Goal: Task Accomplishment & Management: Use online tool/utility

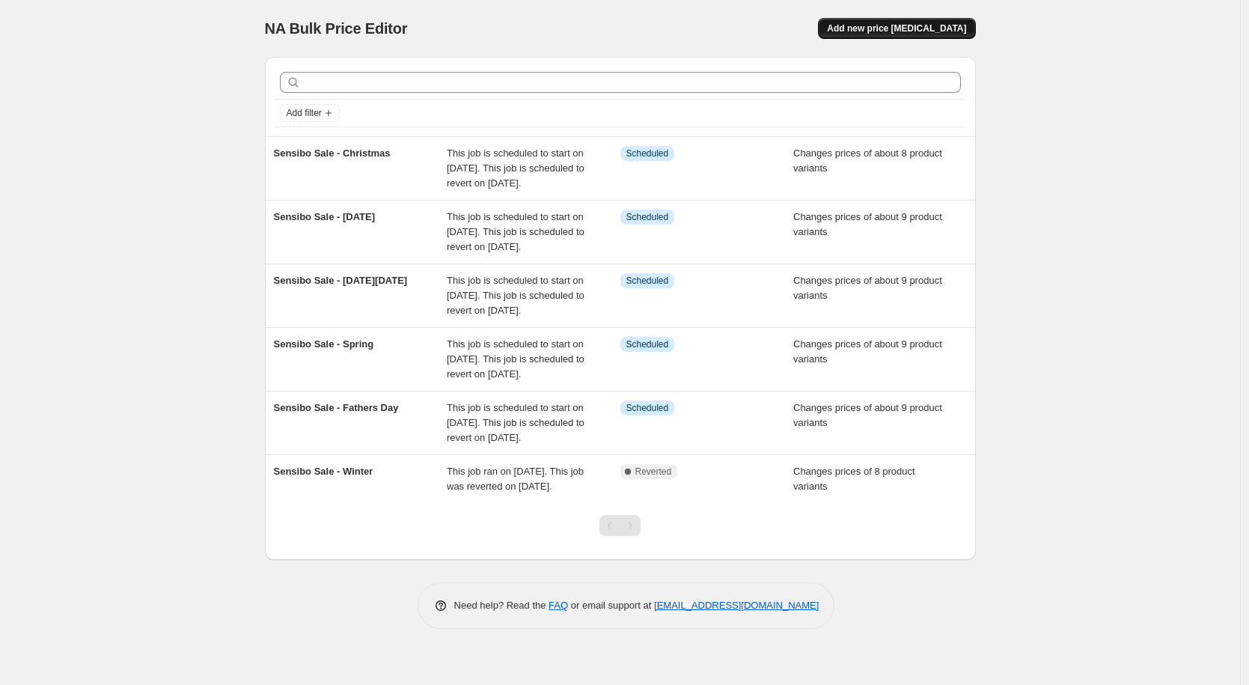
click at [907, 28] on span "Add new price [MEDICAL_DATA]" at bounding box center [896, 28] width 139 height 12
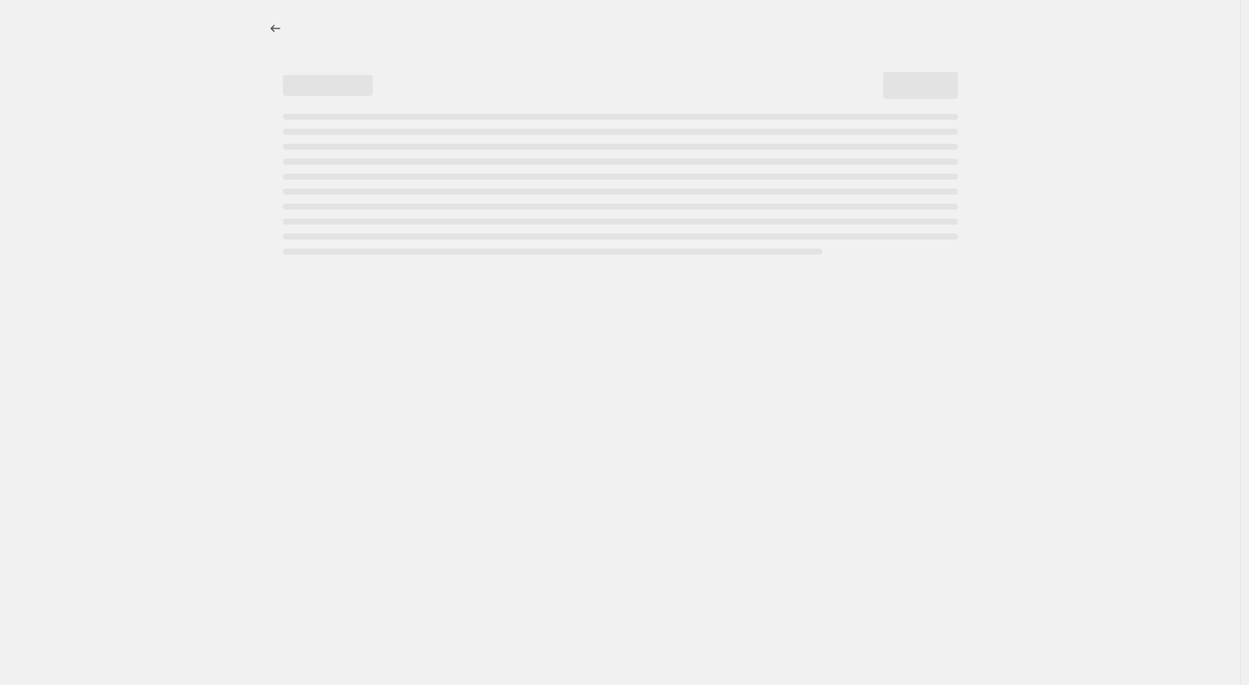
select select "percentage"
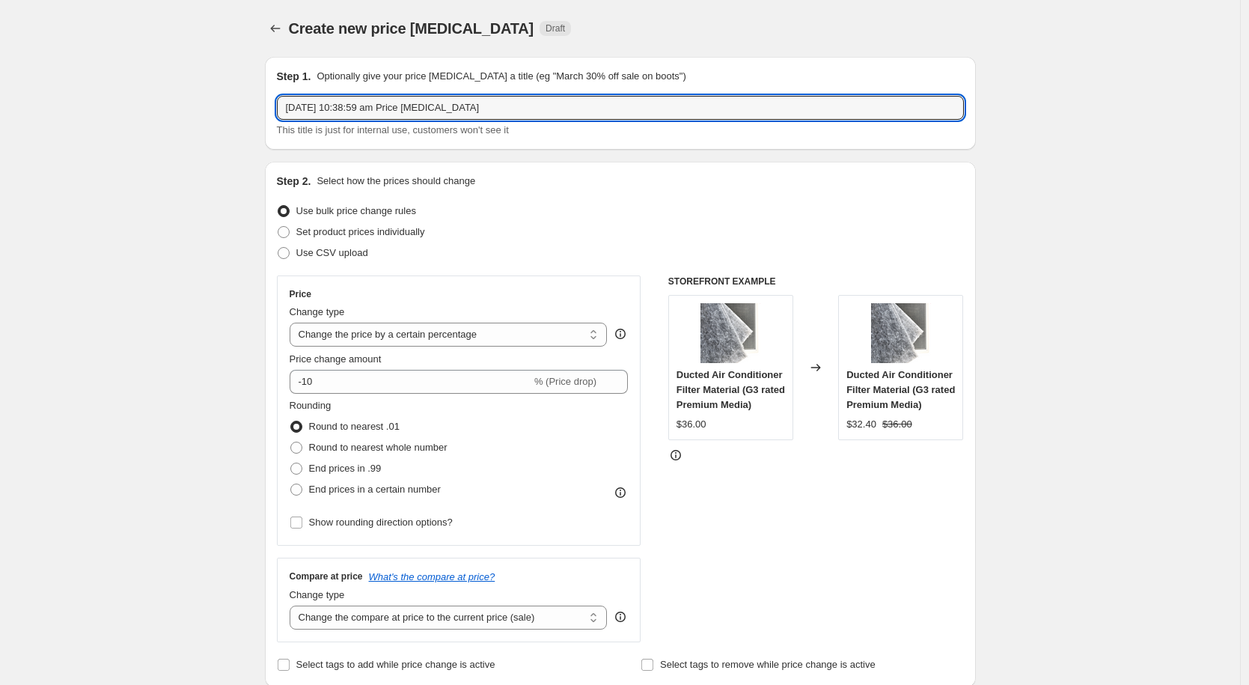
drag, startPoint x: 567, startPoint y: 102, endPoint x: 222, endPoint y: 101, distance: 345.0
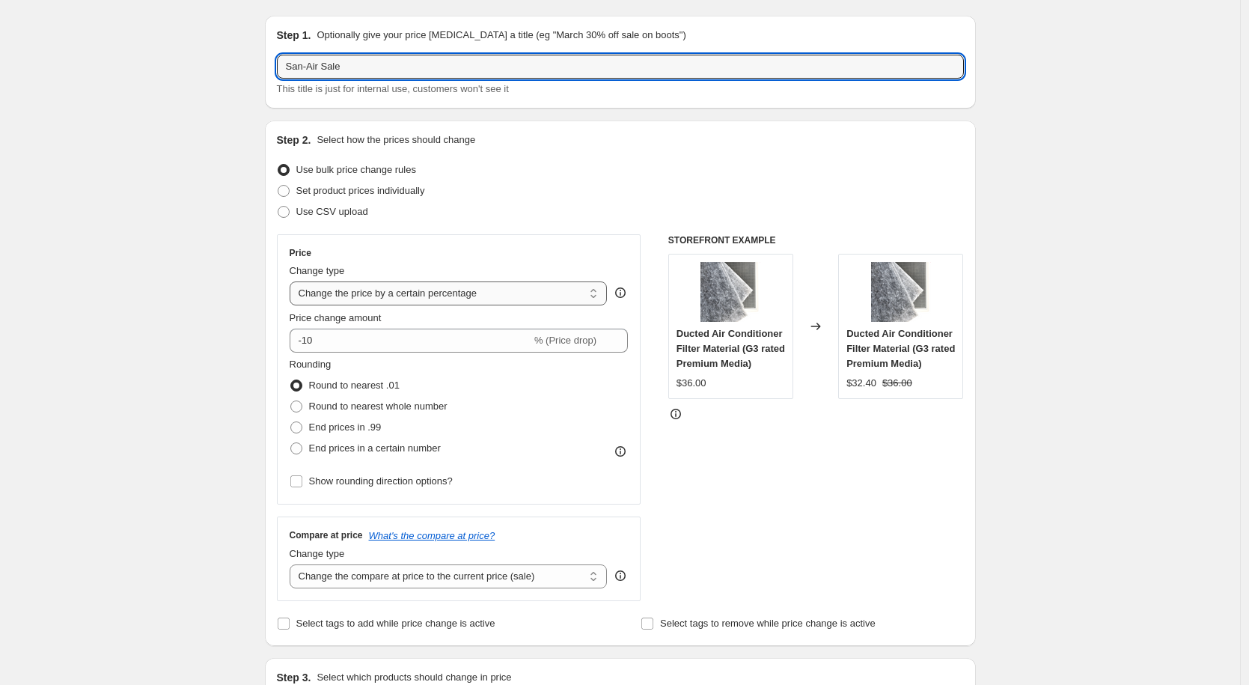
type input "San-Air Sale"
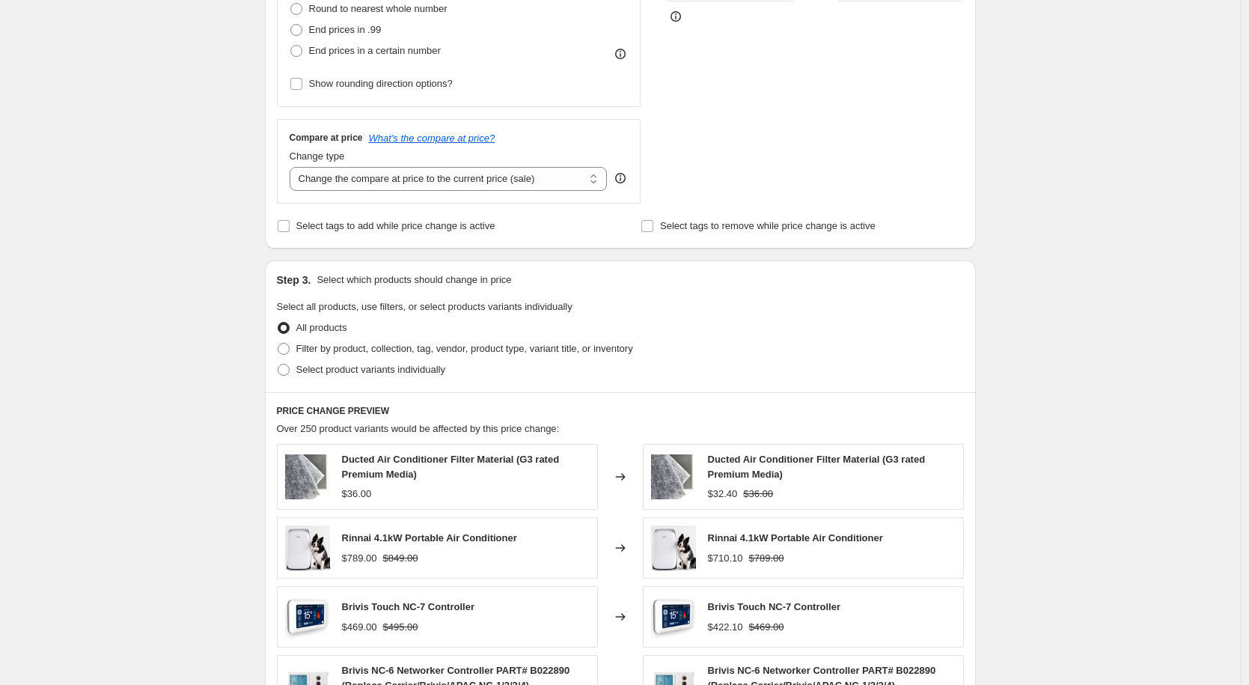
scroll to position [561, 0]
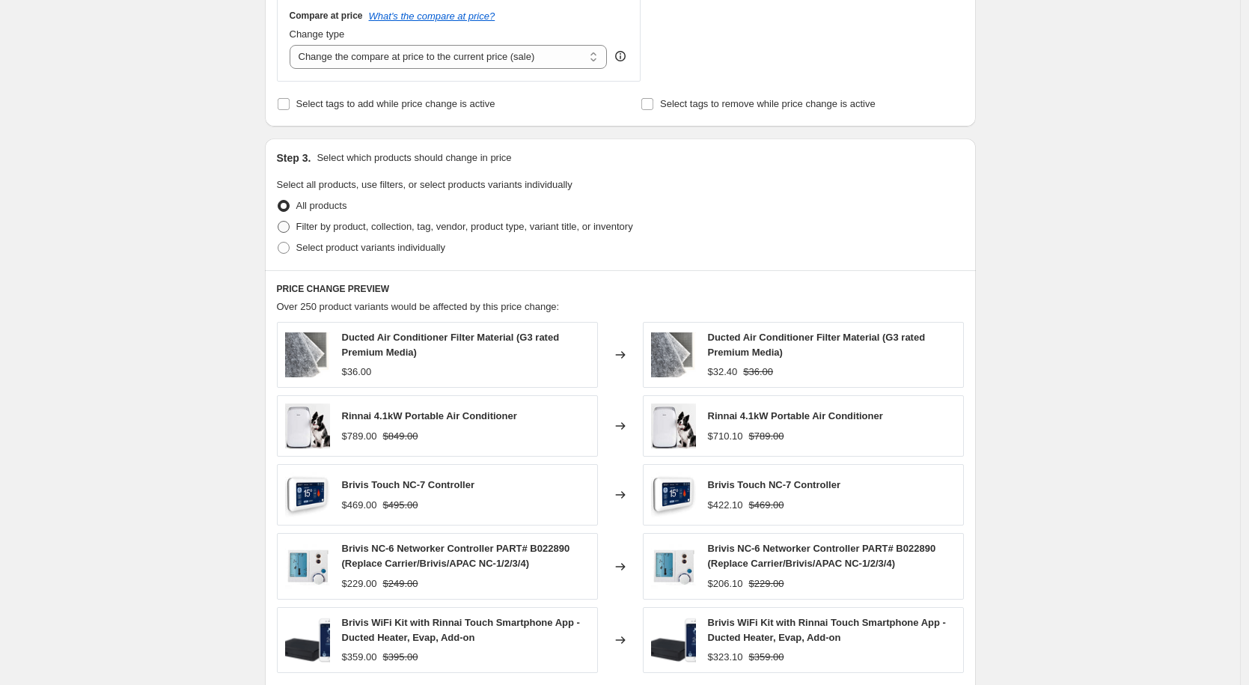
click at [287, 228] on span at bounding box center [284, 227] width 12 height 12
click at [278, 222] on input "Filter by product, collection, tag, vendor, product type, variant title, or inv…" at bounding box center [278, 221] width 1 height 1
radio input "true"
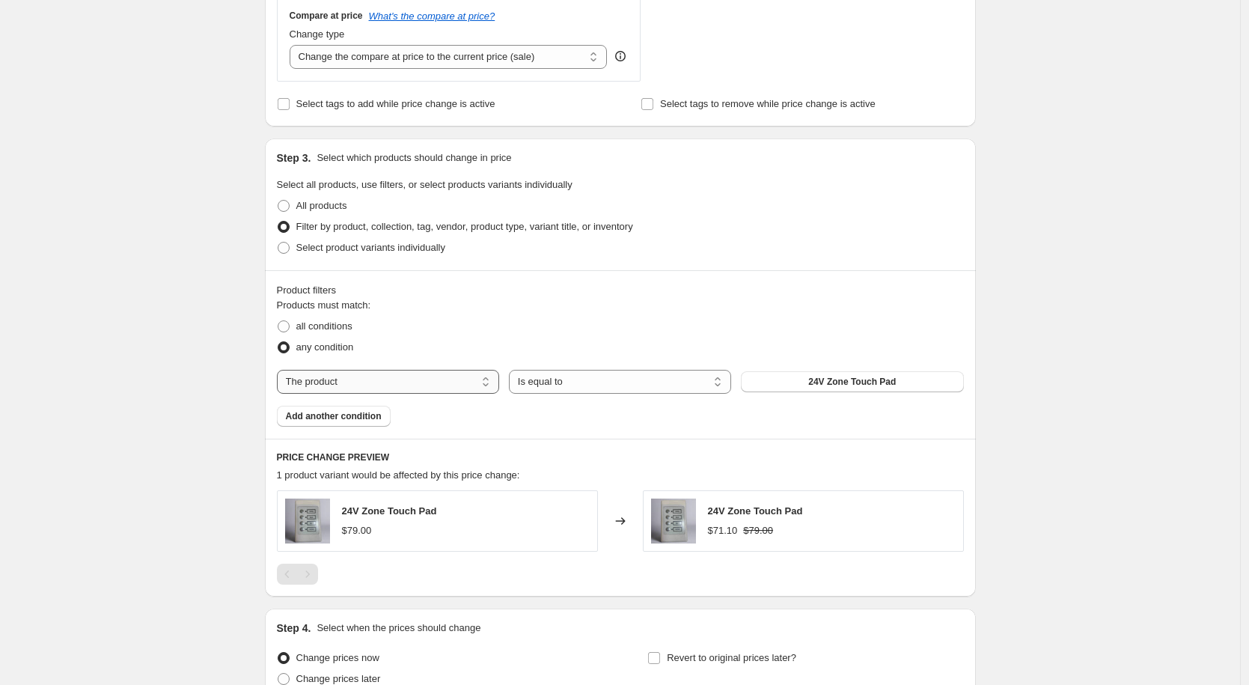
select select "vendor"
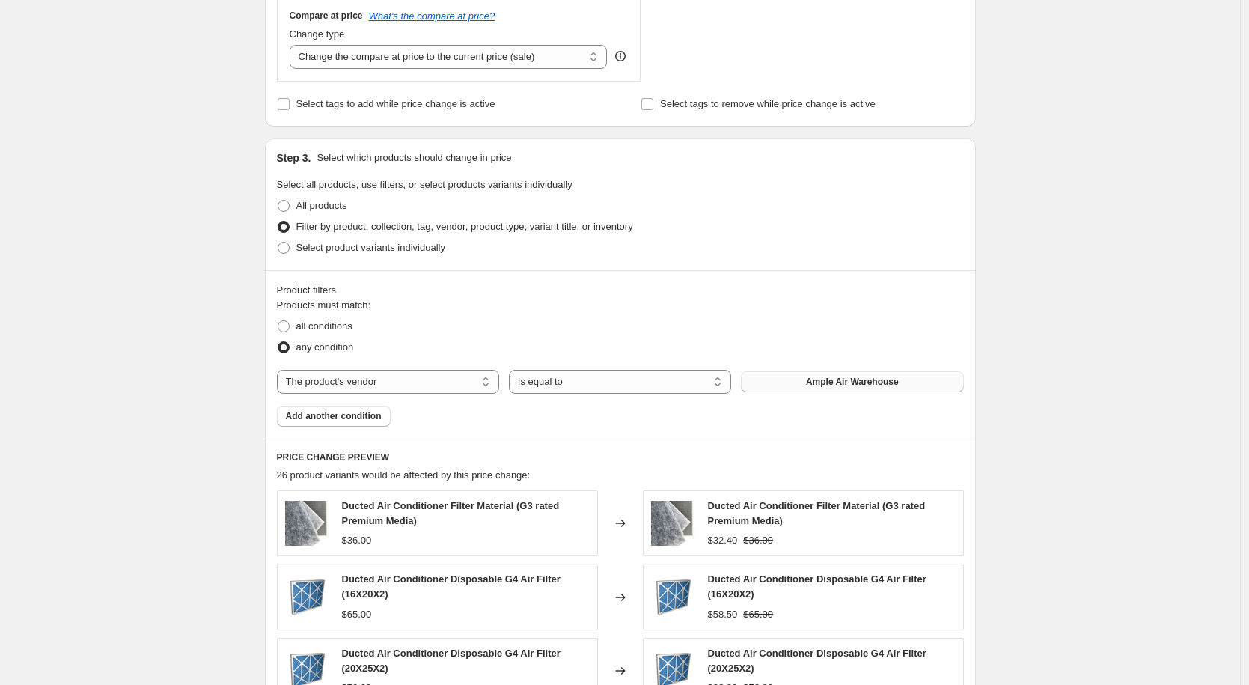
click at [806, 383] on button "Ample Air Warehouse" at bounding box center [852, 381] width 222 height 21
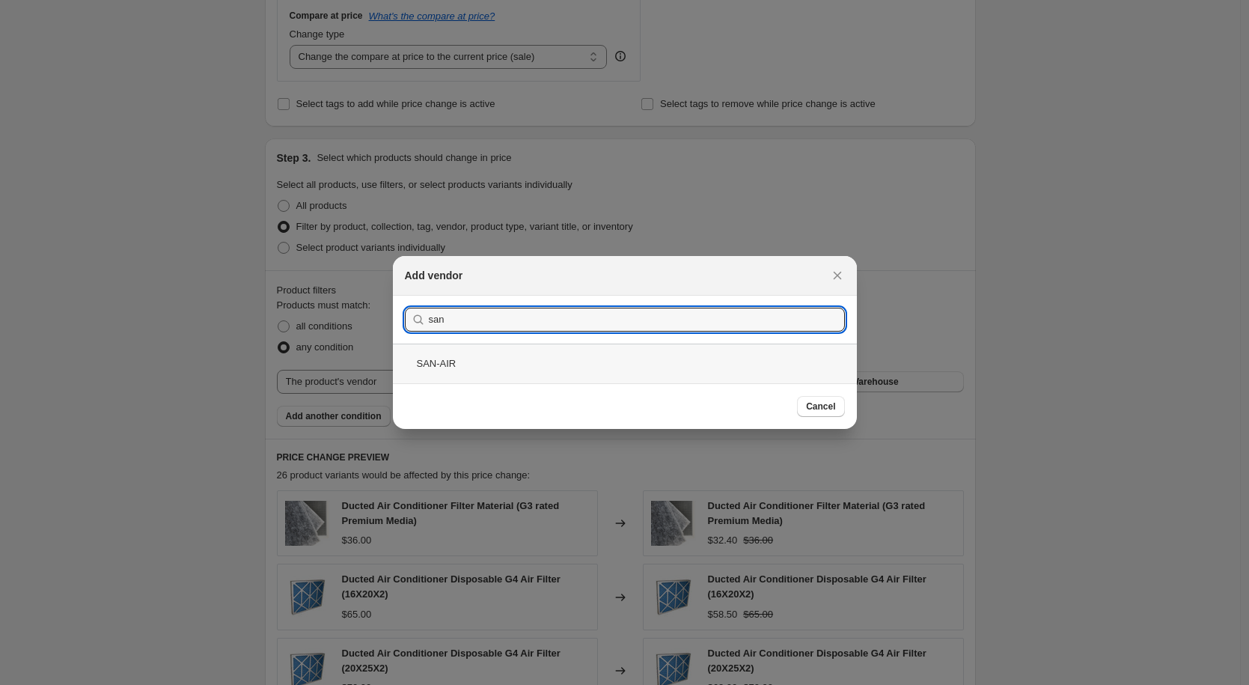
type input "san"
click at [576, 361] on div "SAN-AIR" at bounding box center [625, 364] width 464 height 40
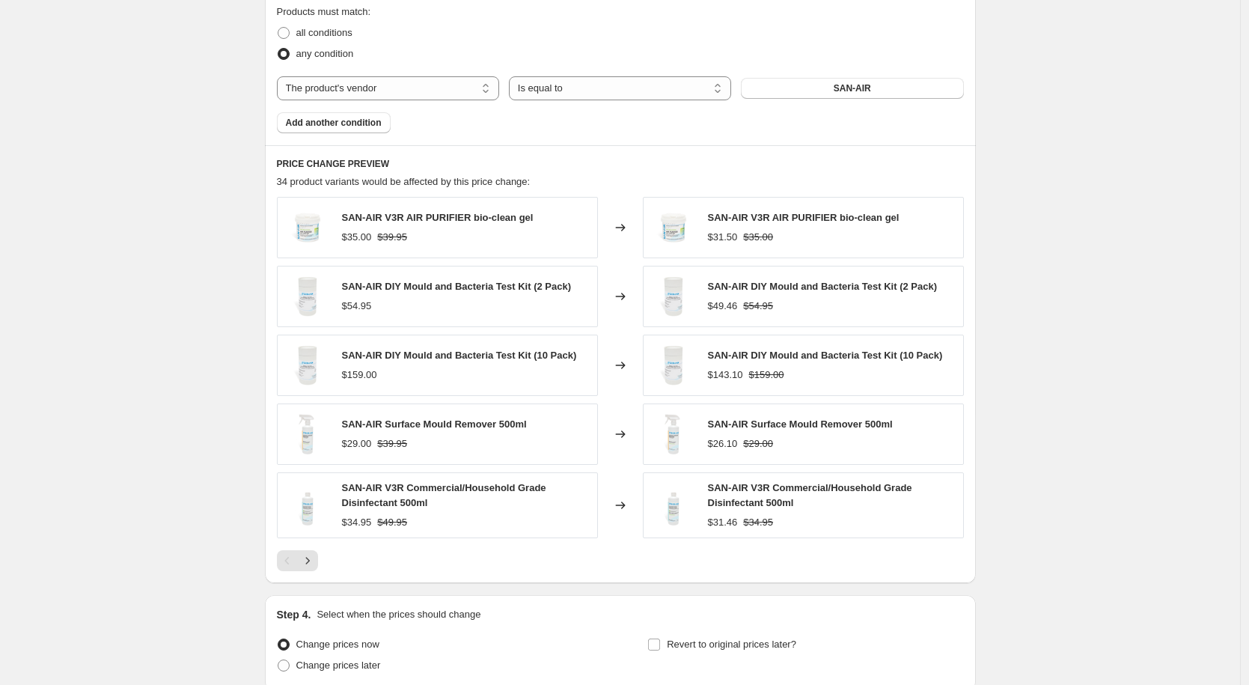
scroll to position [881, 0]
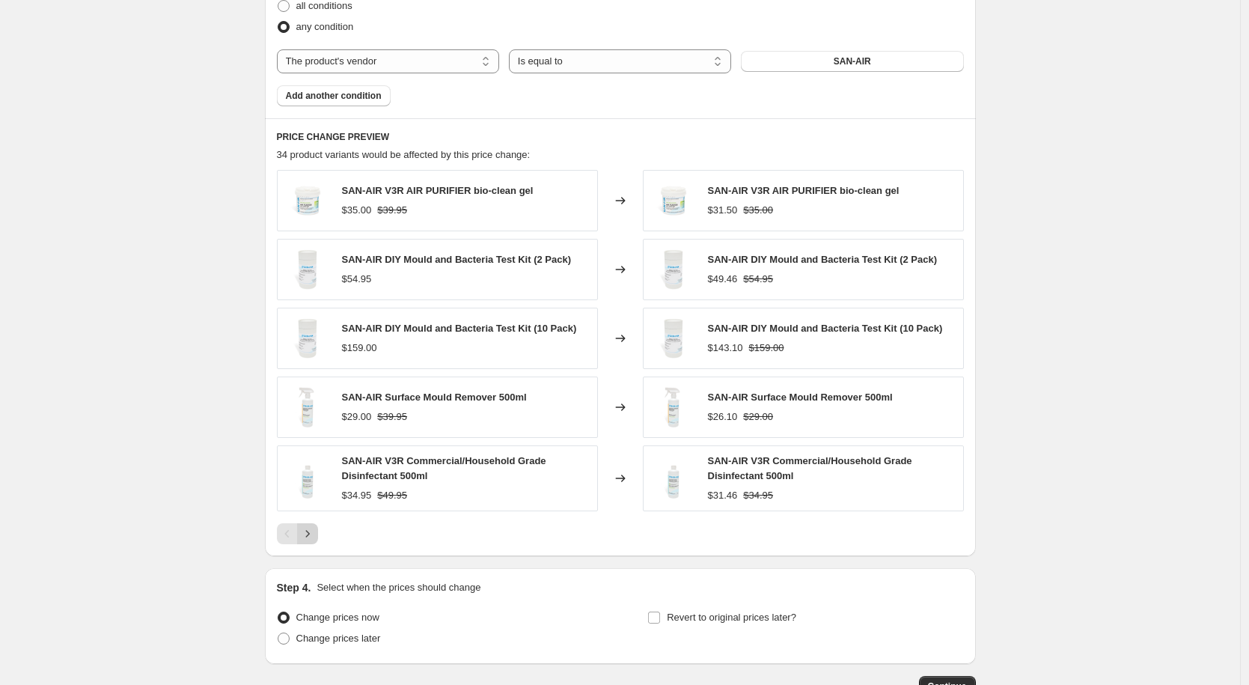
click at [308, 536] on icon "Next" at bounding box center [307, 533] width 15 height 15
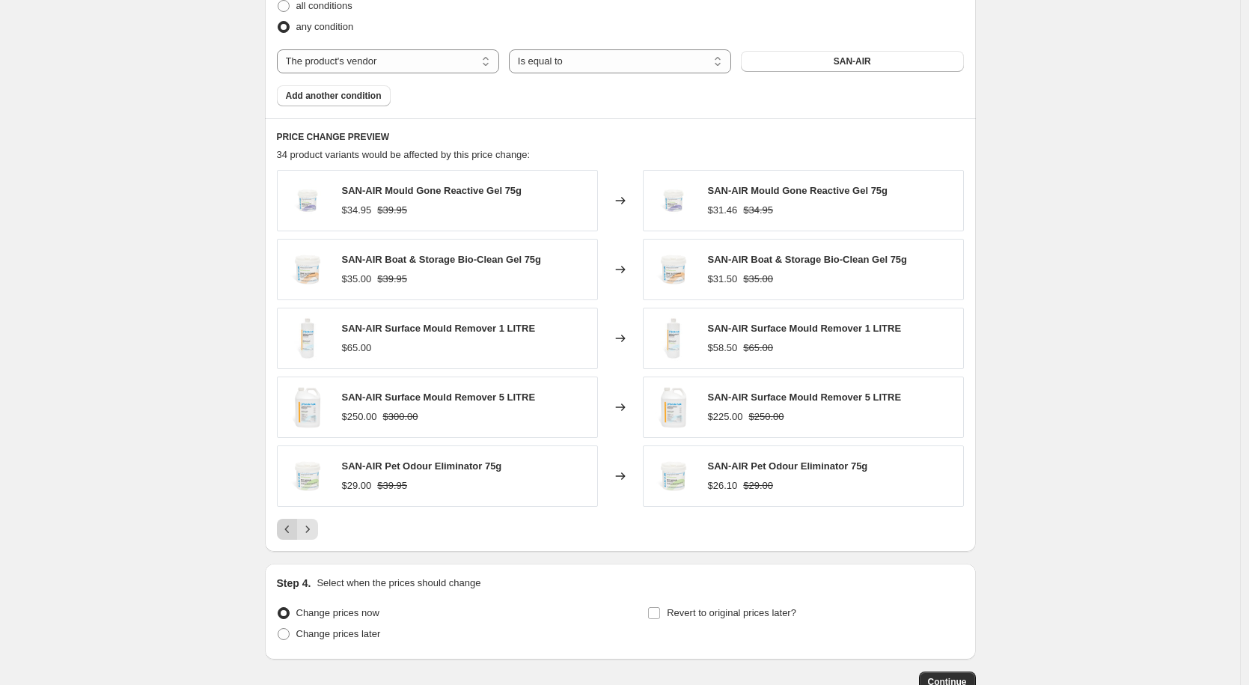
click at [293, 531] on icon "Previous" at bounding box center [287, 529] width 15 height 15
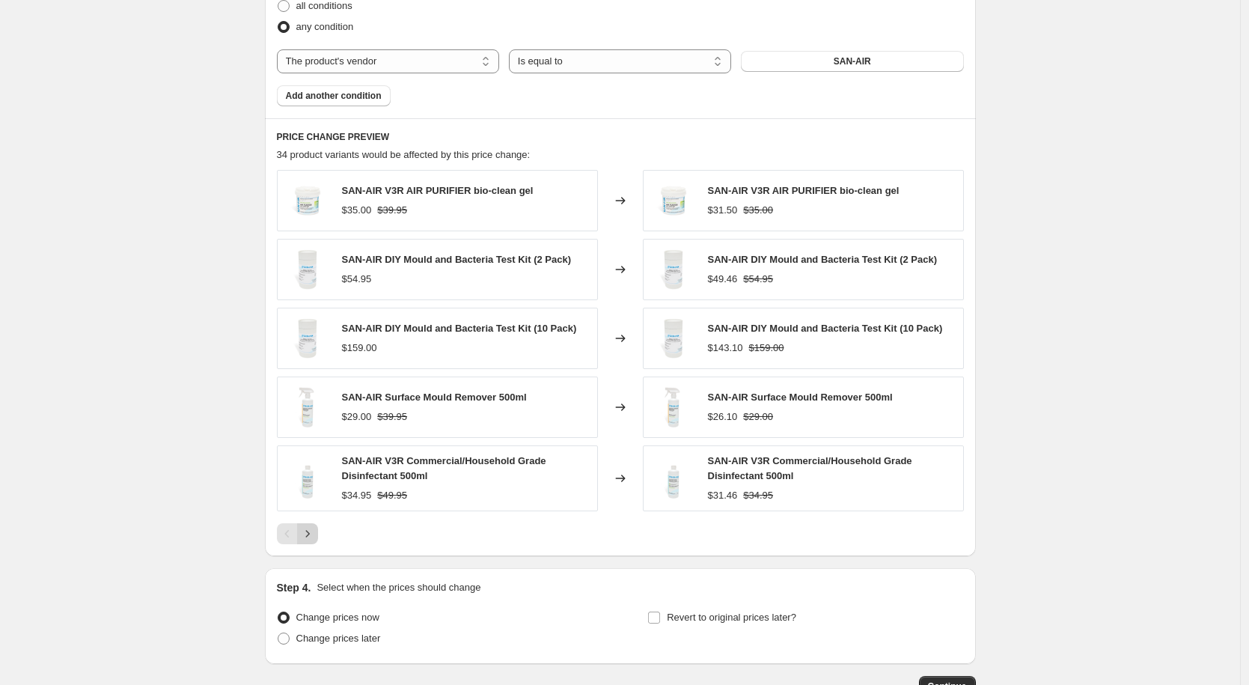
click at [308, 531] on icon "Next" at bounding box center [307, 533] width 15 height 15
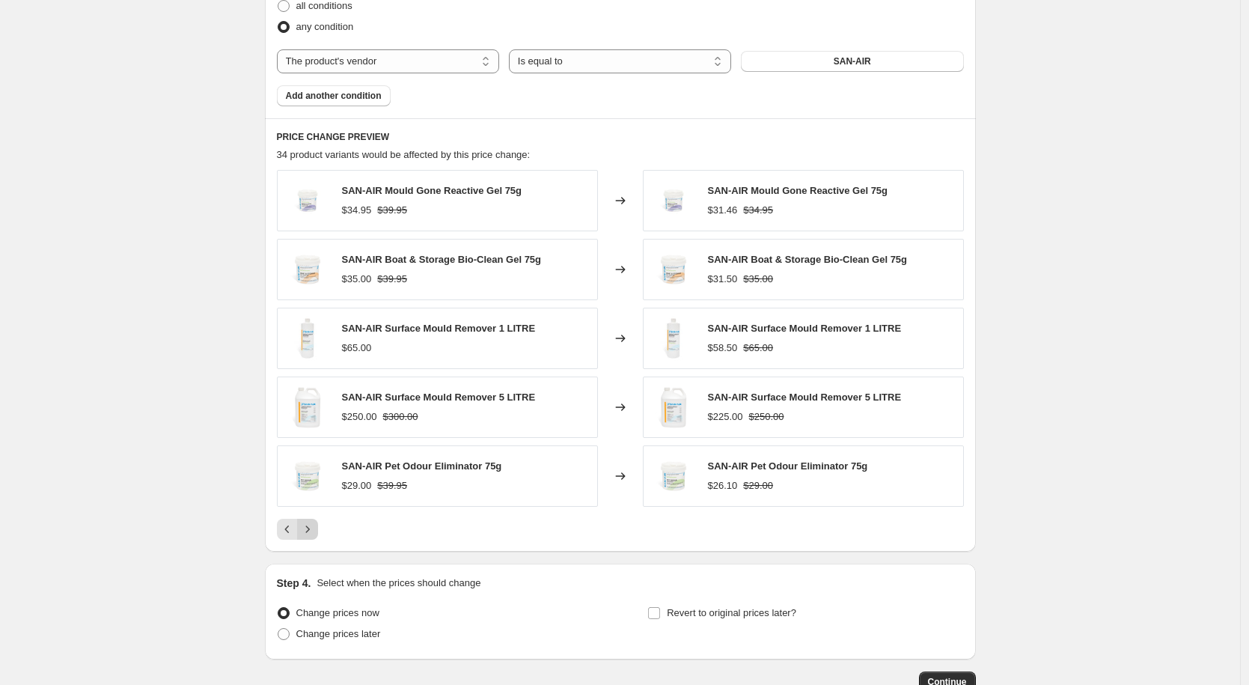
click at [308, 531] on icon "Next" at bounding box center [307, 529] width 15 height 15
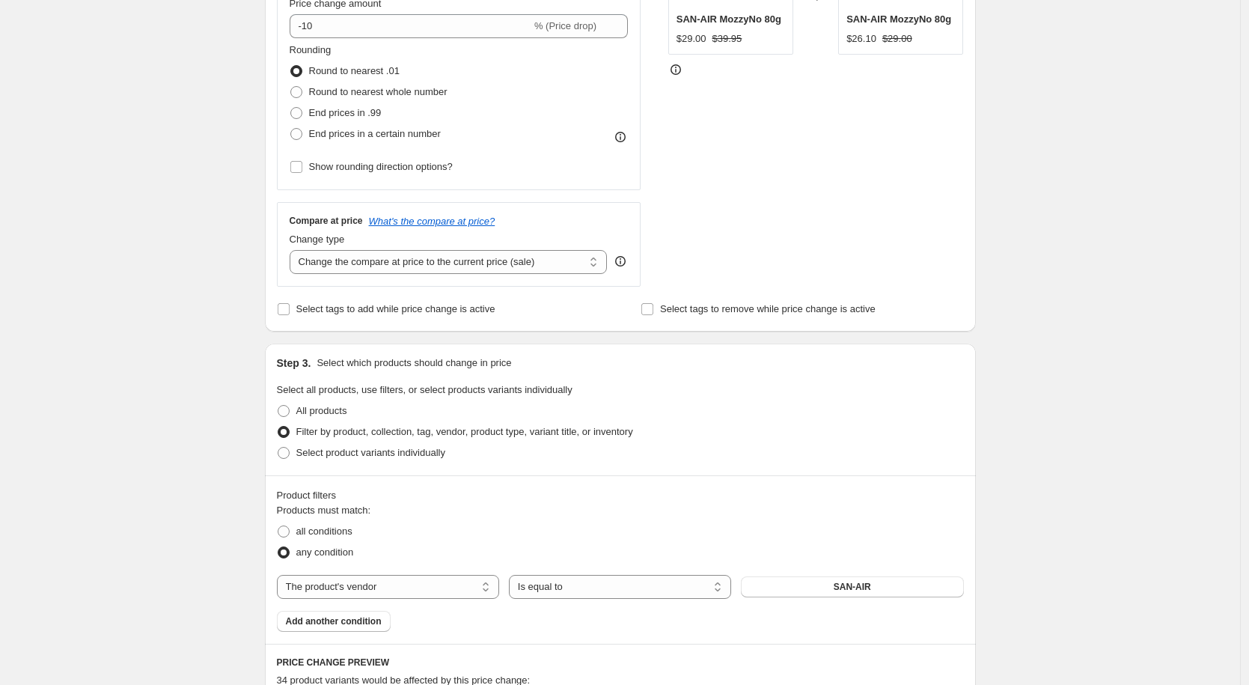
scroll to position [233, 0]
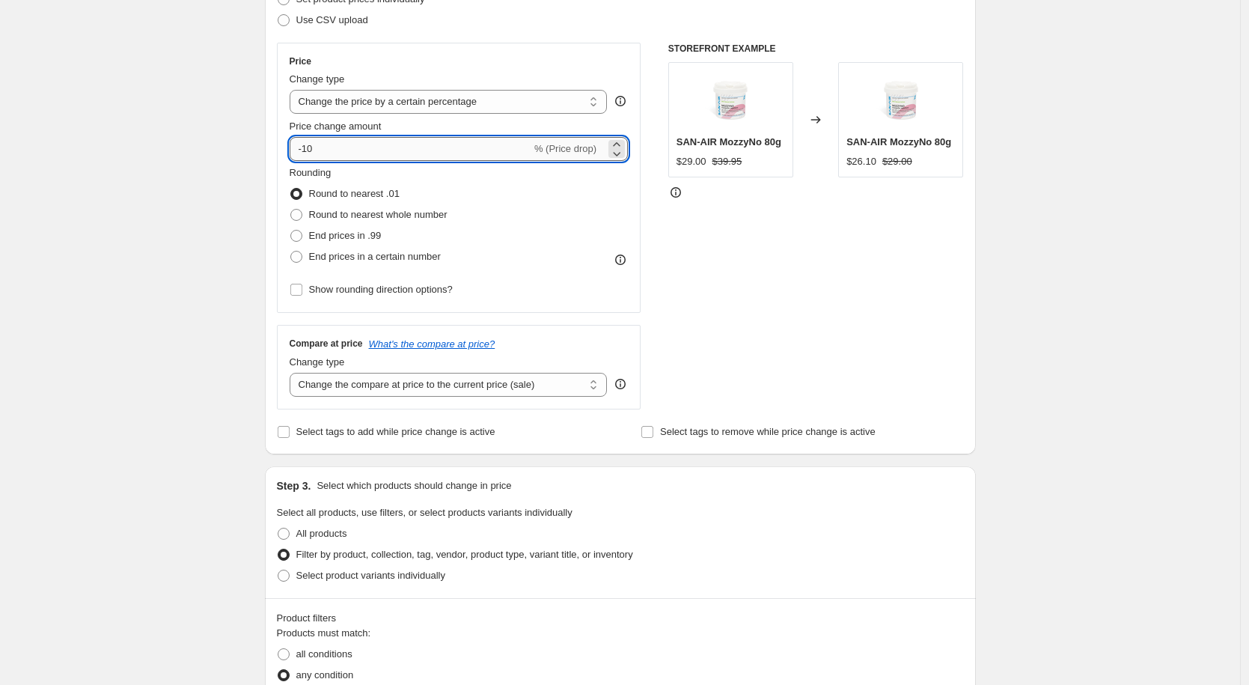
click at [338, 144] on input "-10" at bounding box center [411, 149] width 242 height 24
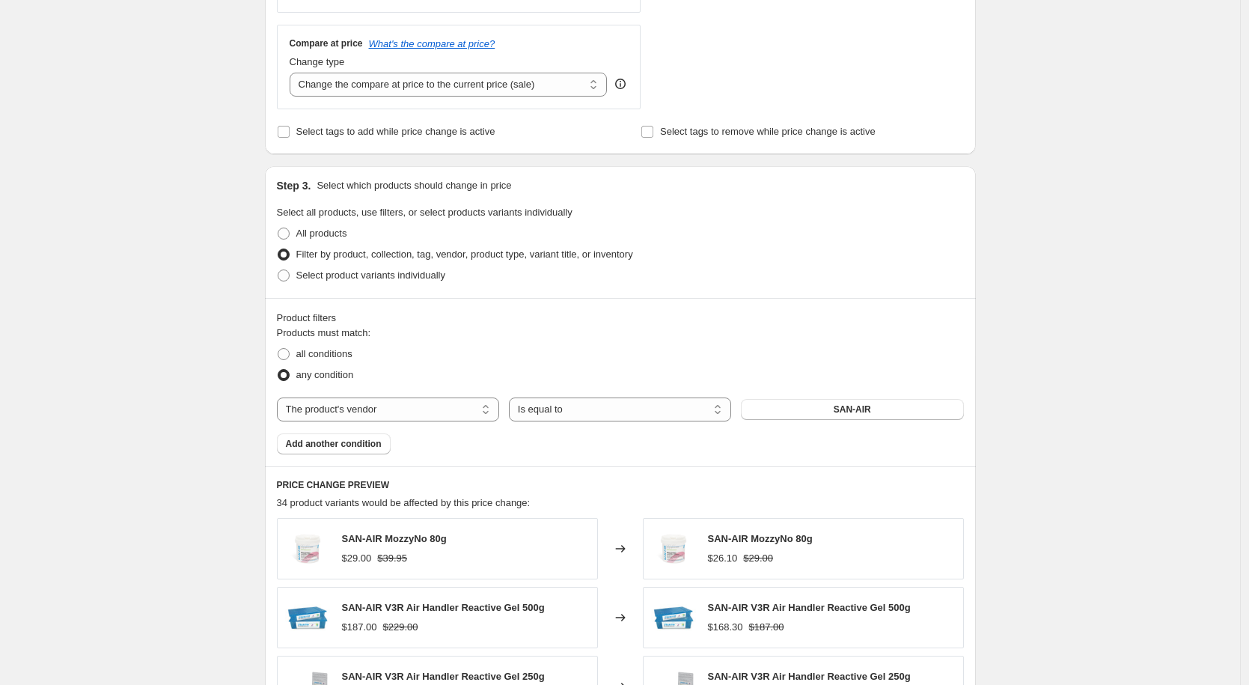
scroll to position [828, 0]
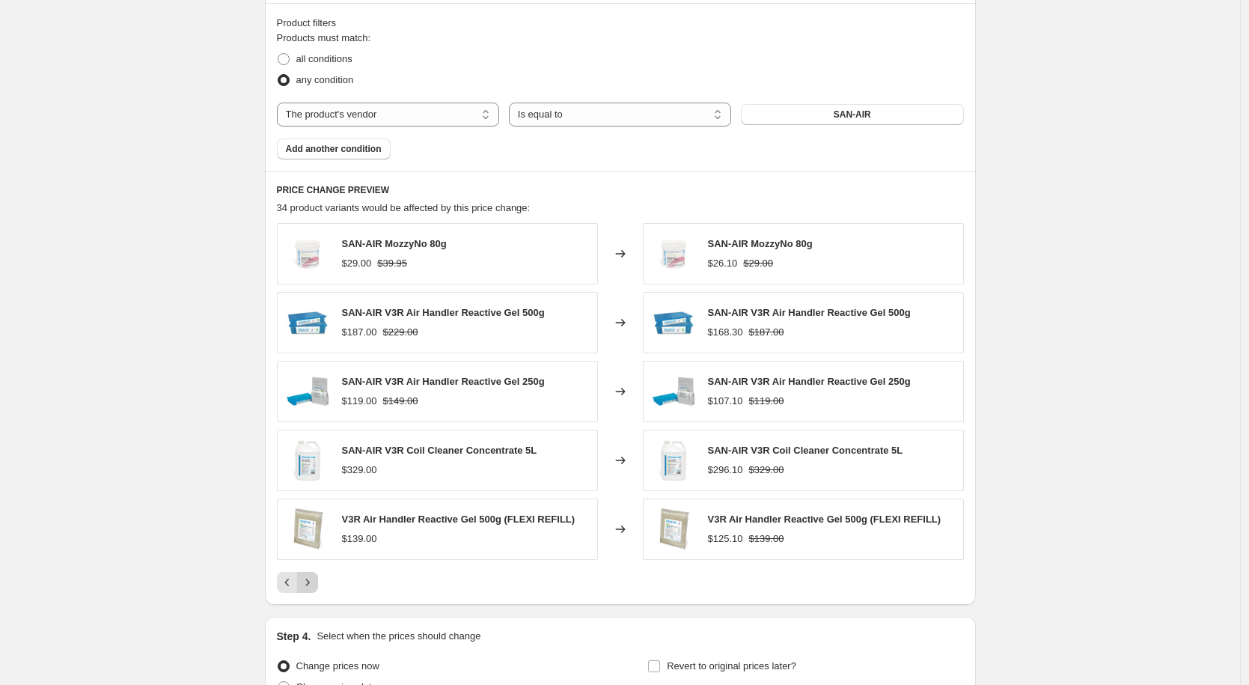
type input "-12"
click at [311, 582] on icon "Next" at bounding box center [307, 582] width 15 height 15
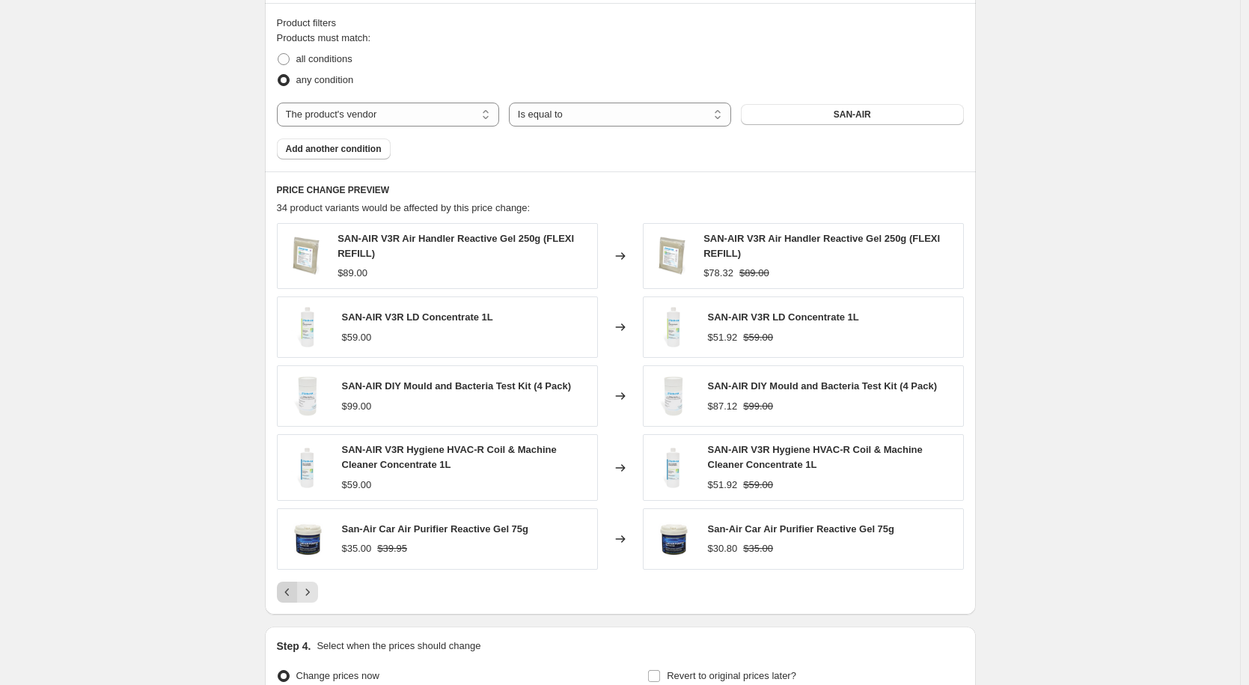
click at [290, 594] on icon "Previous" at bounding box center [287, 592] width 15 height 15
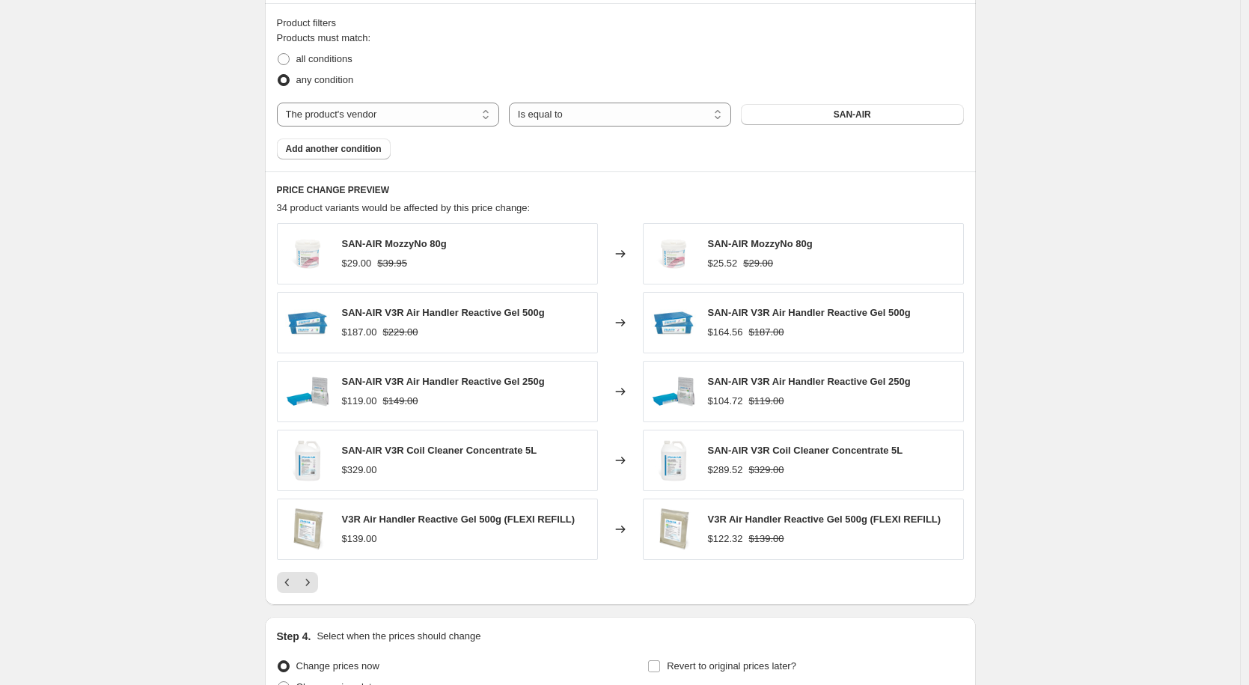
click at [290, 594] on div "PRICE CHANGE PREVIEW 34 product variants would be affected by this price change…" at bounding box center [620, 387] width 711 height 433
click at [292, 587] on icon "Previous" at bounding box center [287, 582] width 15 height 15
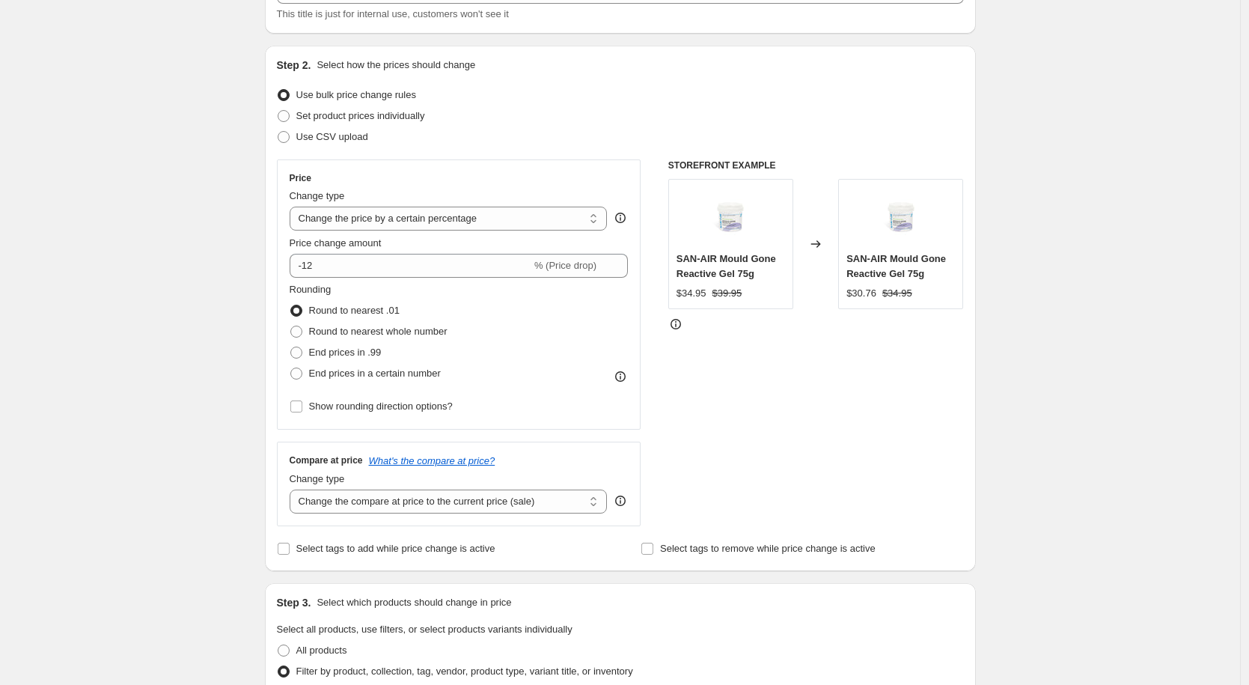
scroll to position [89, 0]
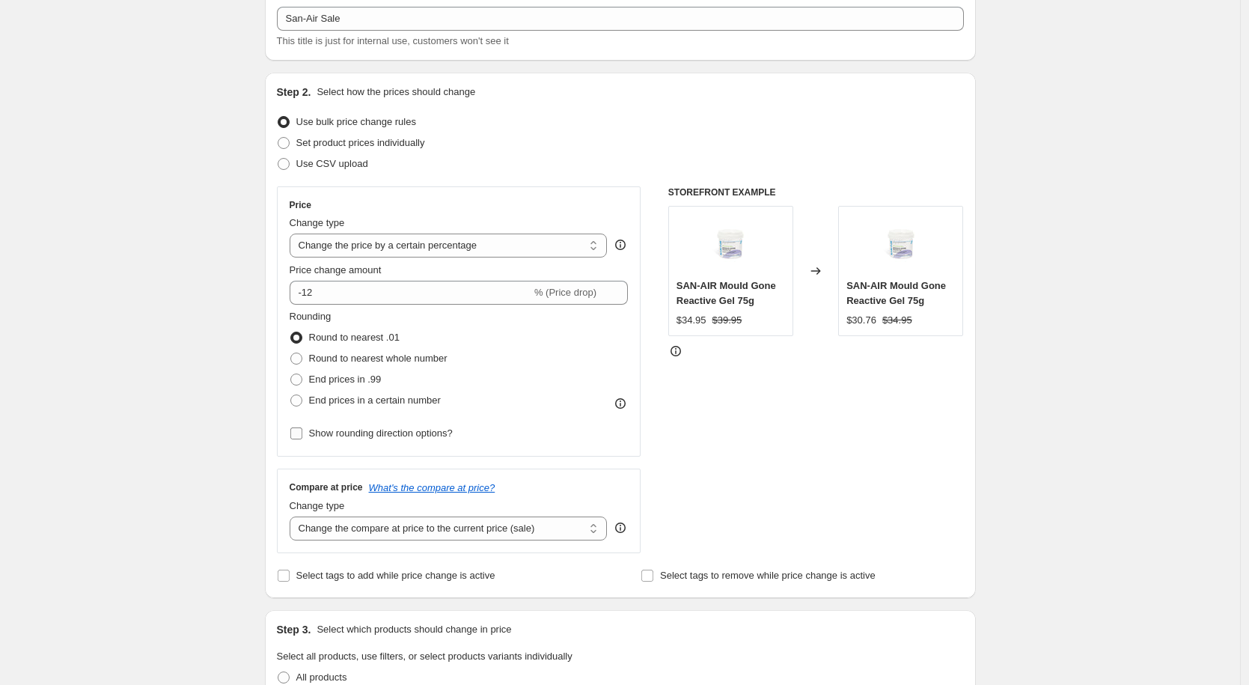
click at [399, 436] on span "Show rounding direction options?" at bounding box center [381, 432] width 144 height 11
click at [302, 436] on input "Show rounding direction options?" at bounding box center [296, 433] width 12 height 12
checkbox input "true"
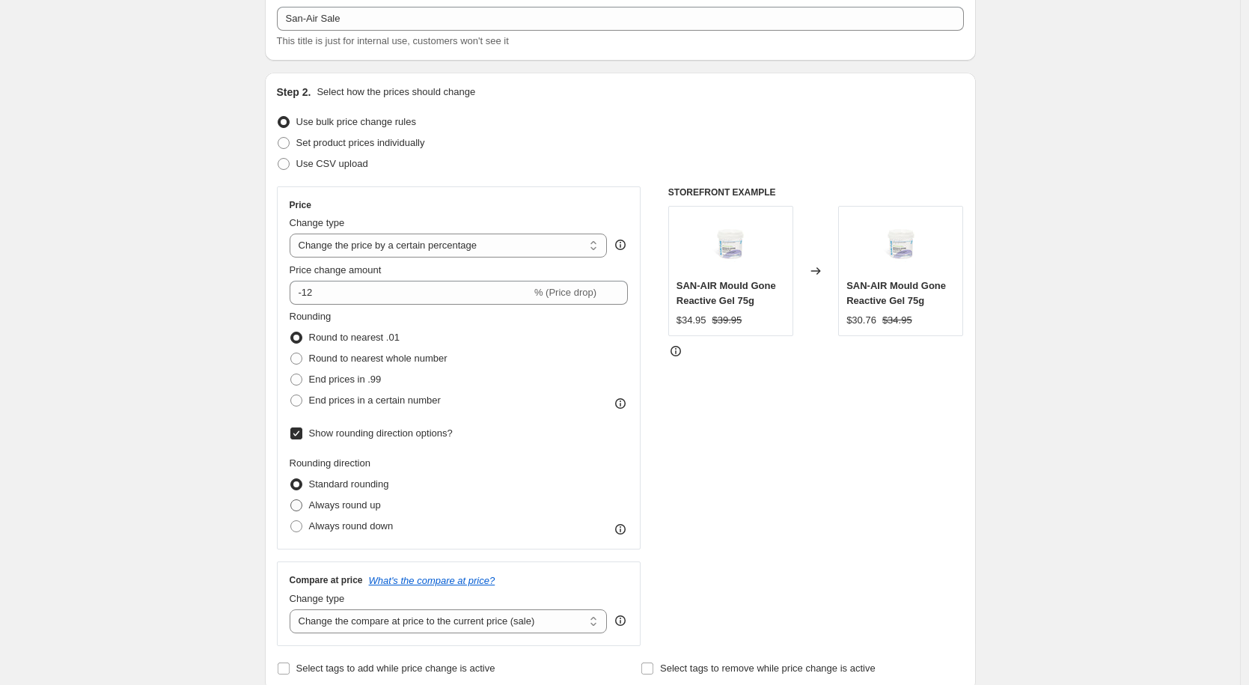
click at [323, 510] on span "Always round up" at bounding box center [345, 504] width 72 height 11
click at [291, 500] on input "Always round up" at bounding box center [290, 499] width 1 height 1
radio input "true"
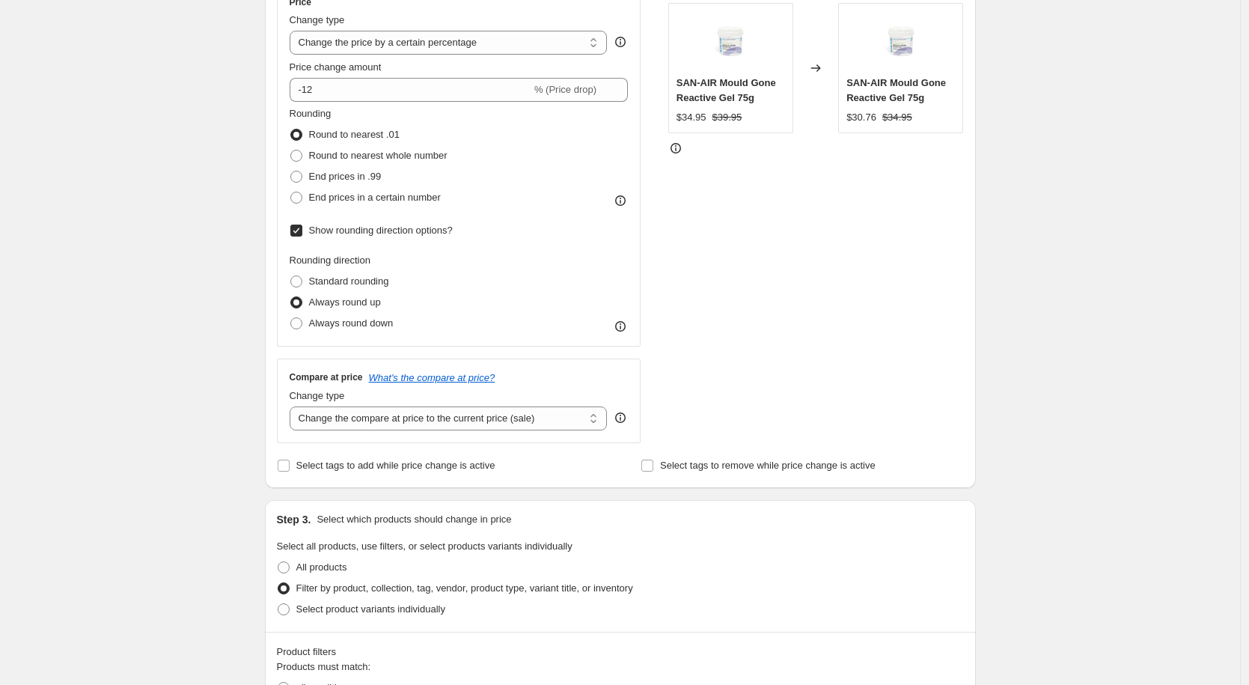
scroll to position [225, 0]
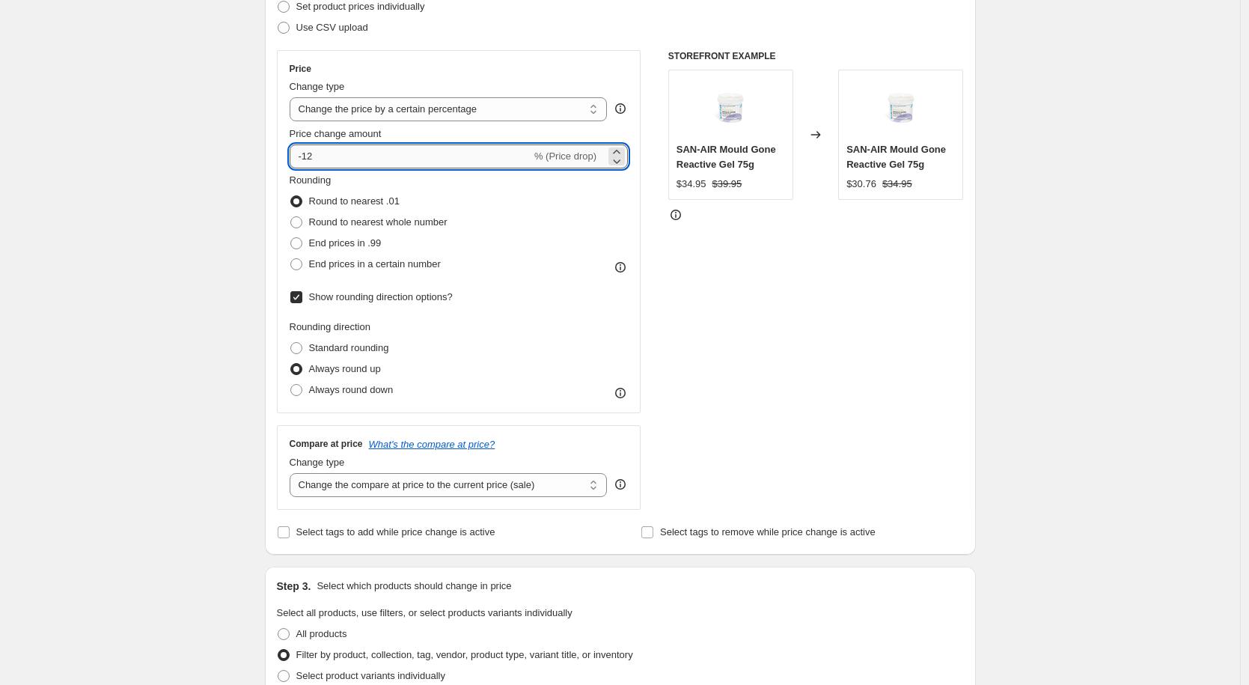
click at [390, 158] on input "-12" at bounding box center [411, 156] width 242 height 24
click at [170, 258] on div "Create new price [MEDICAL_DATA]. This page is ready Create new price [MEDICAL_D…" at bounding box center [620, 653] width 1240 height 1757
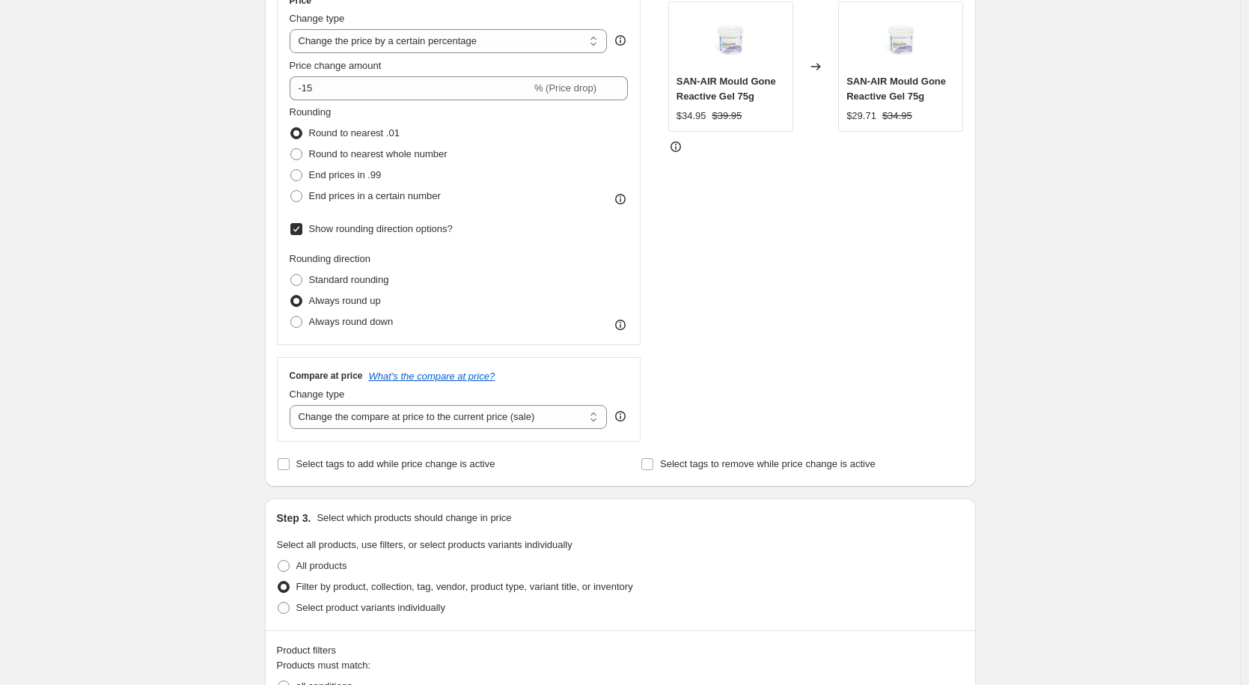
scroll to position [205, 0]
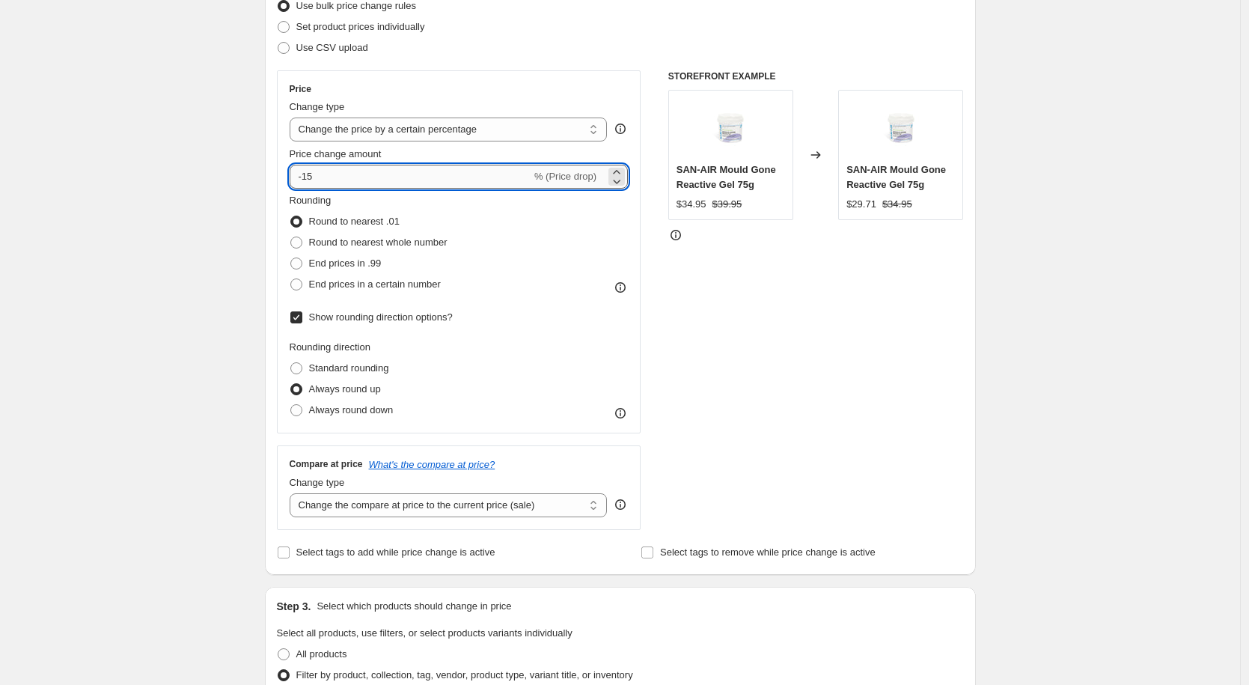
click at [376, 177] on input "-15" at bounding box center [411, 177] width 242 height 24
type input "-12"
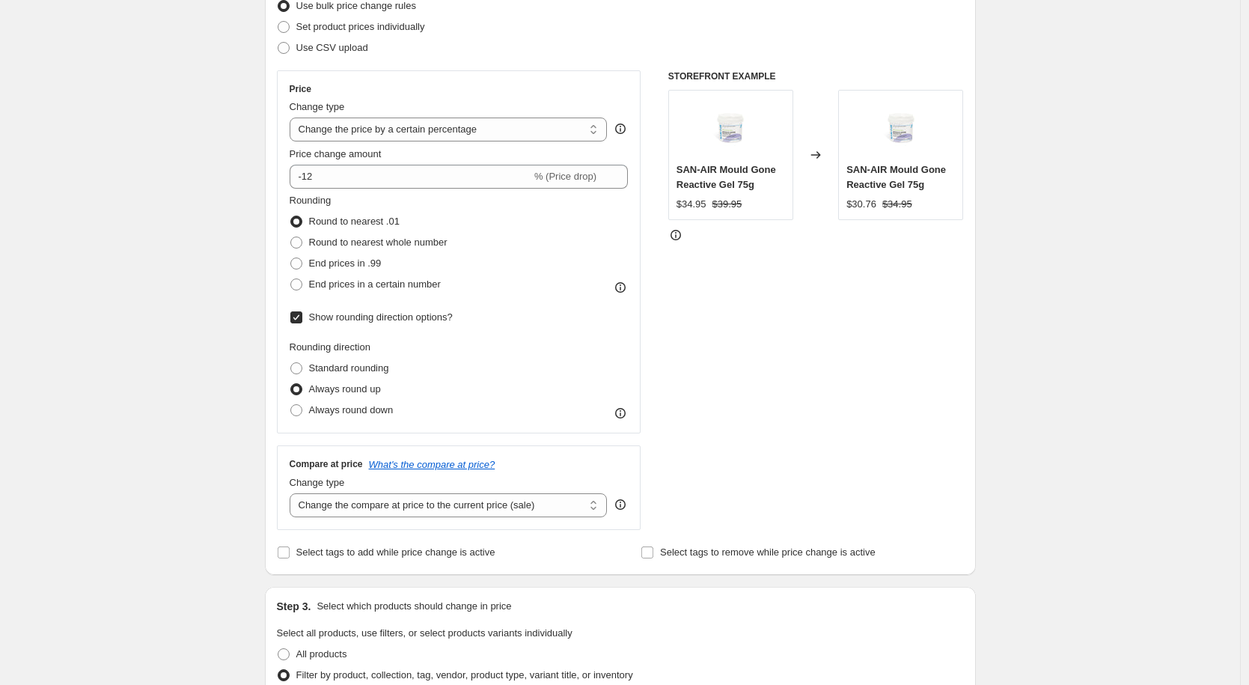
click at [224, 228] on div "Create new price [MEDICAL_DATA]. This page is ready Create new price [MEDICAL_D…" at bounding box center [620, 673] width 1240 height 1757
click at [341, 243] on span "Round to nearest whole number" at bounding box center [378, 242] width 138 height 11
click at [291, 237] on input "Round to nearest whole number" at bounding box center [290, 237] width 1 height 1
radio input "true"
click at [325, 406] on span "Always round down" at bounding box center [351, 409] width 85 height 11
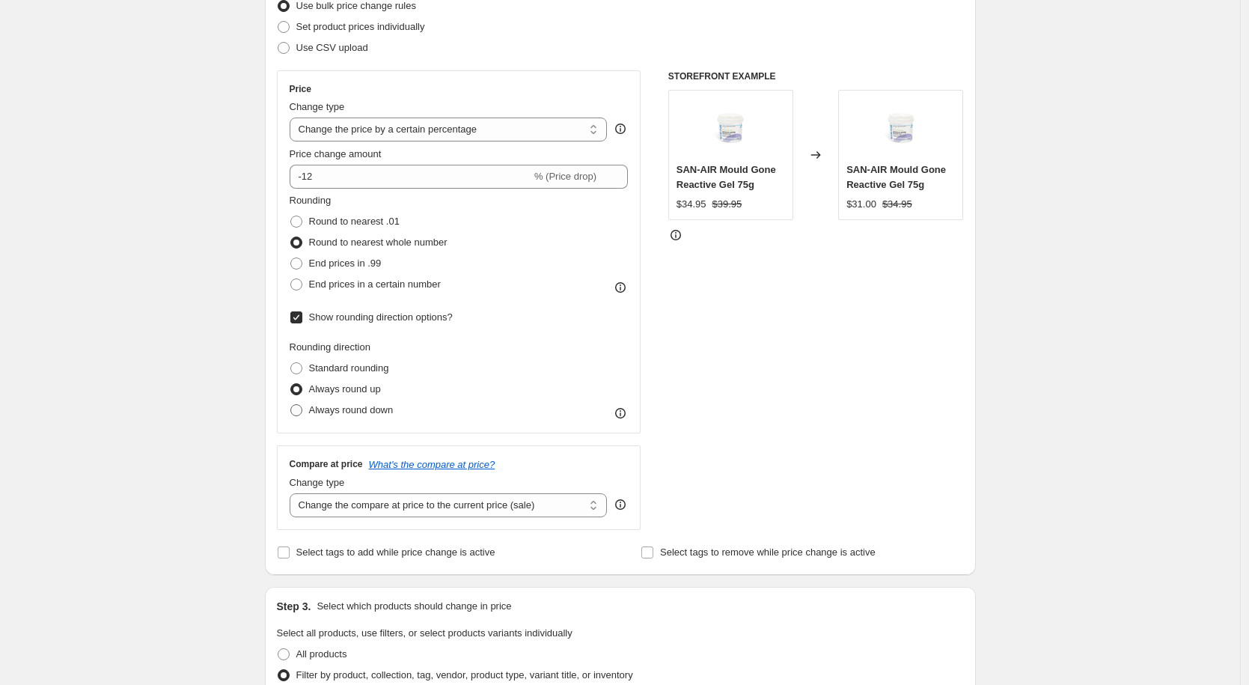
click at [291, 405] on input "Always round down" at bounding box center [290, 404] width 1 height 1
radio input "true"
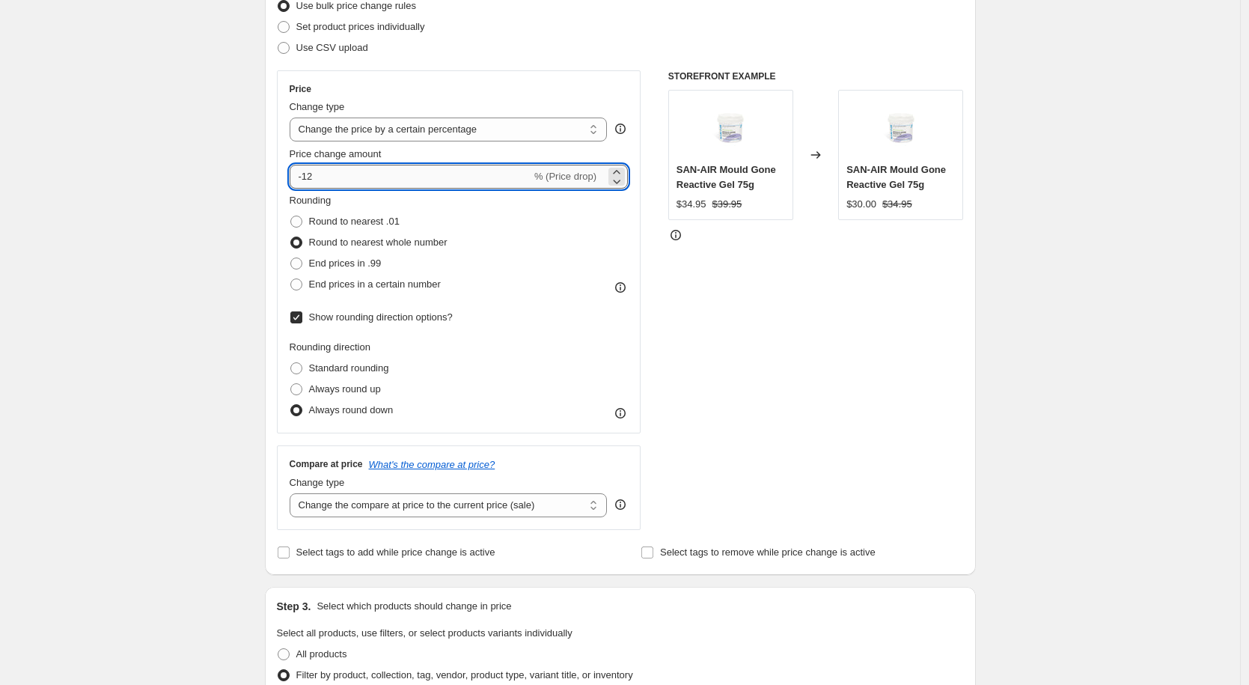
click at [341, 183] on input "-12" at bounding box center [411, 177] width 242 height 24
type input "-13"
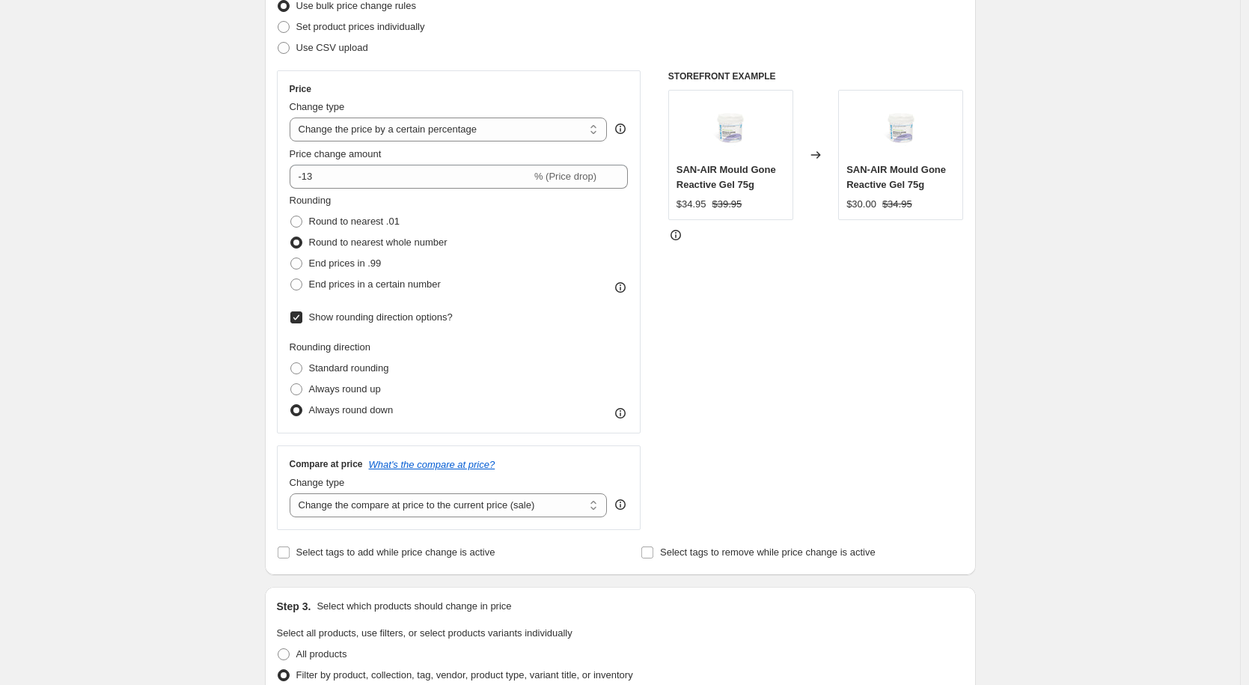
click at [245, 193] on div "Create new price [MEDICAL_DATA]. This page is ready Create new price [MEDICAL_D…" at bounding box center [620, 673] width 1240 height 1757
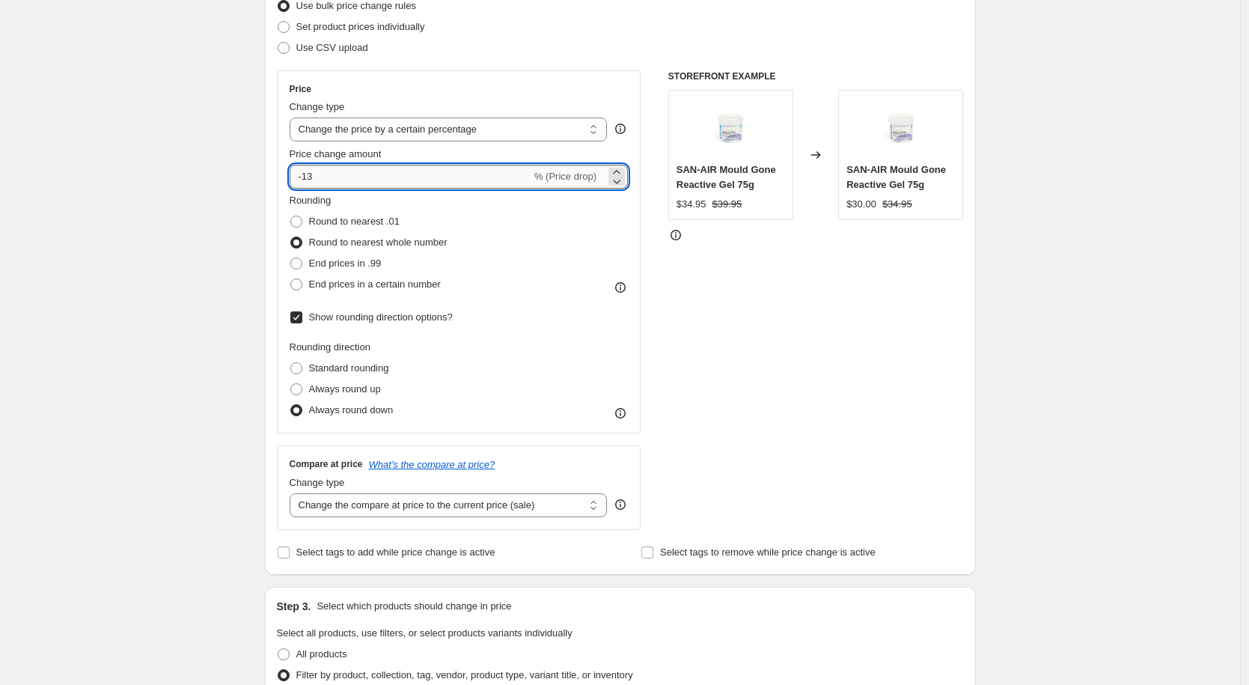
click at [353, 179] on input "-13" at bounding box center [411, 177] width 242 height 24
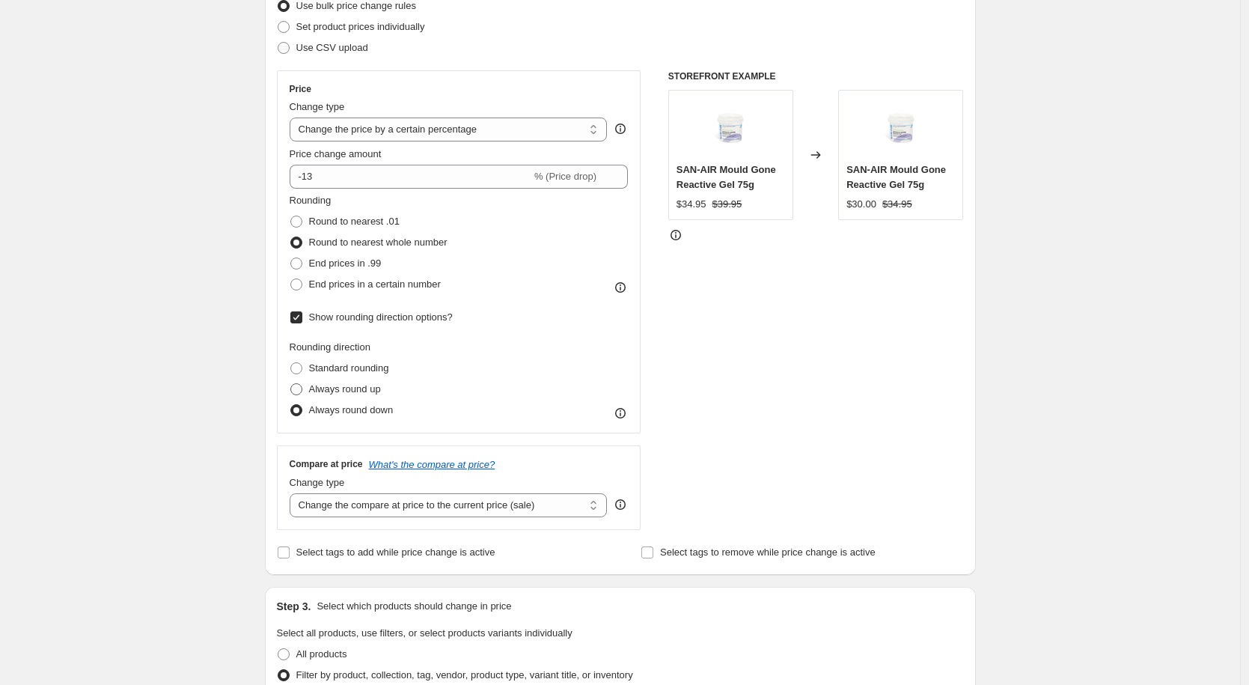
click at [344, 387] on span "Always round up" at bounding box center [345, 388] width 72 height 11
click at [291, 384] on input "Always round up" at bounding box center [290, 383] width 1 height 1
radio input "true"
click at [341, 407] on span "Always round down" at bounding box center [351, 409] width 85 height 11
click at [291, 405] on input "Always round down" at bounding box center [290, 404] width 1 height 1
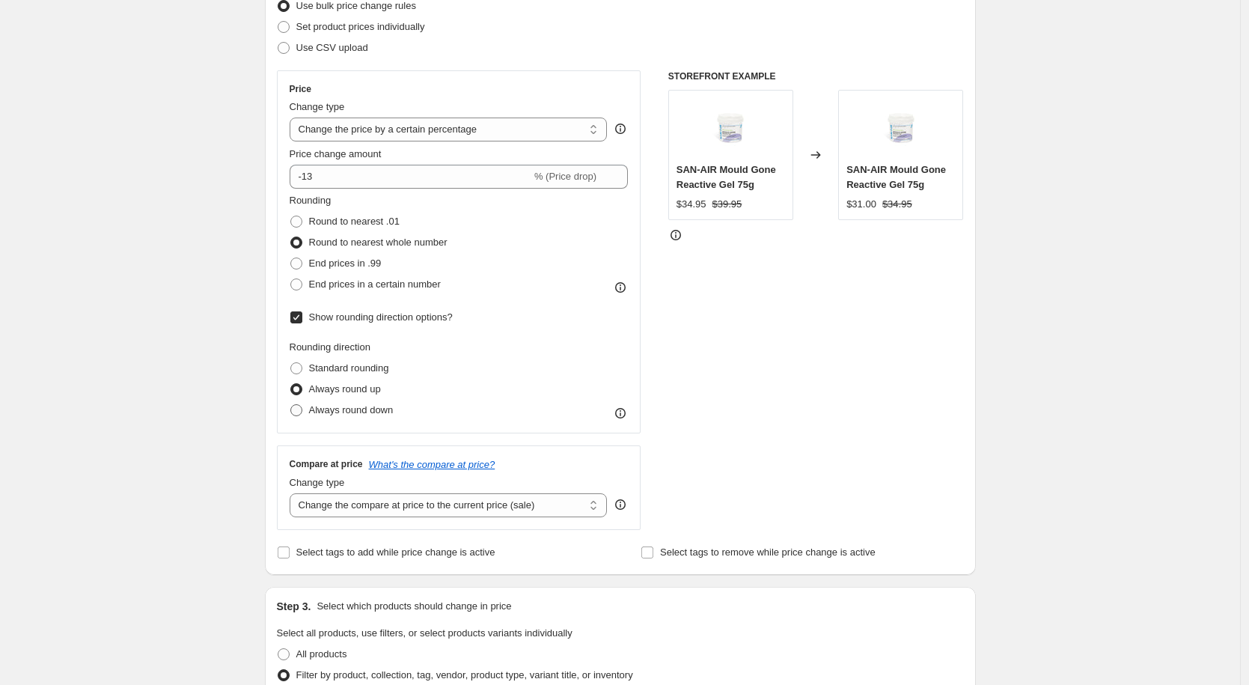
radio input "true"
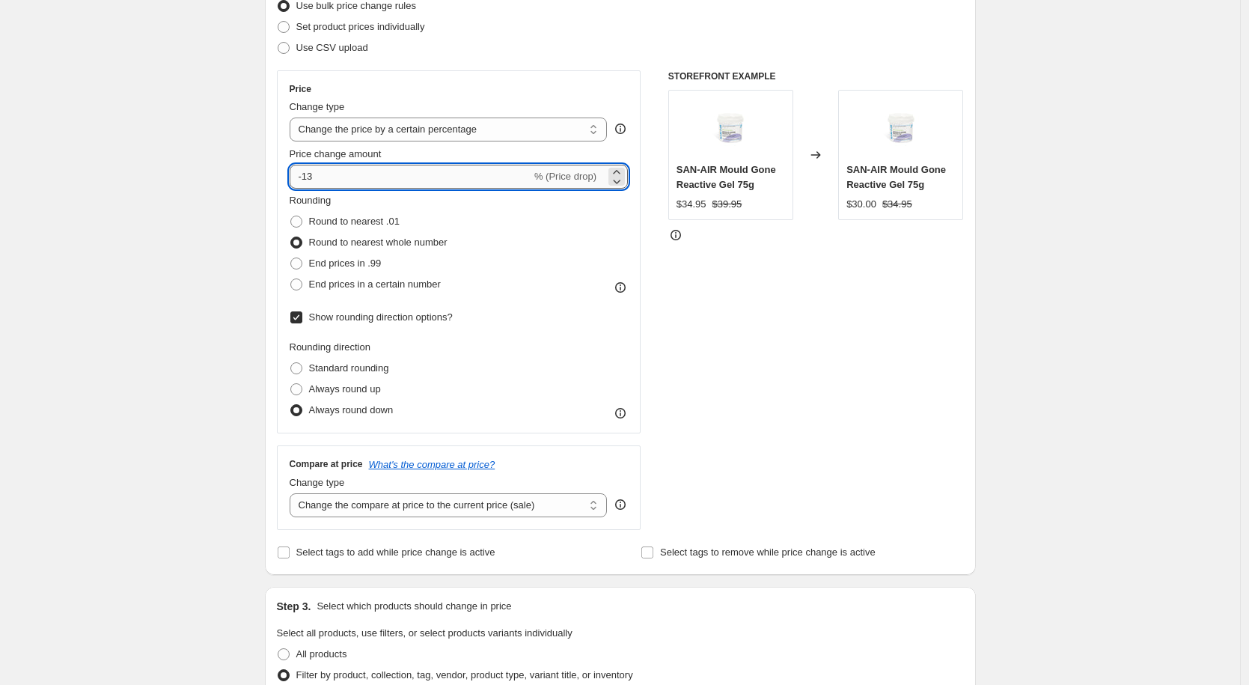
click at [352, 183] on input "-13" at bounding box center [411, 177] width 242 height 24
type input "-15"
click at [189, 297] on div "Create new price [MEDICAL_DATA]. This page is ready Create new price [MEDICAL_D…" at bounding box center [620, 673] width 1240 height 1757
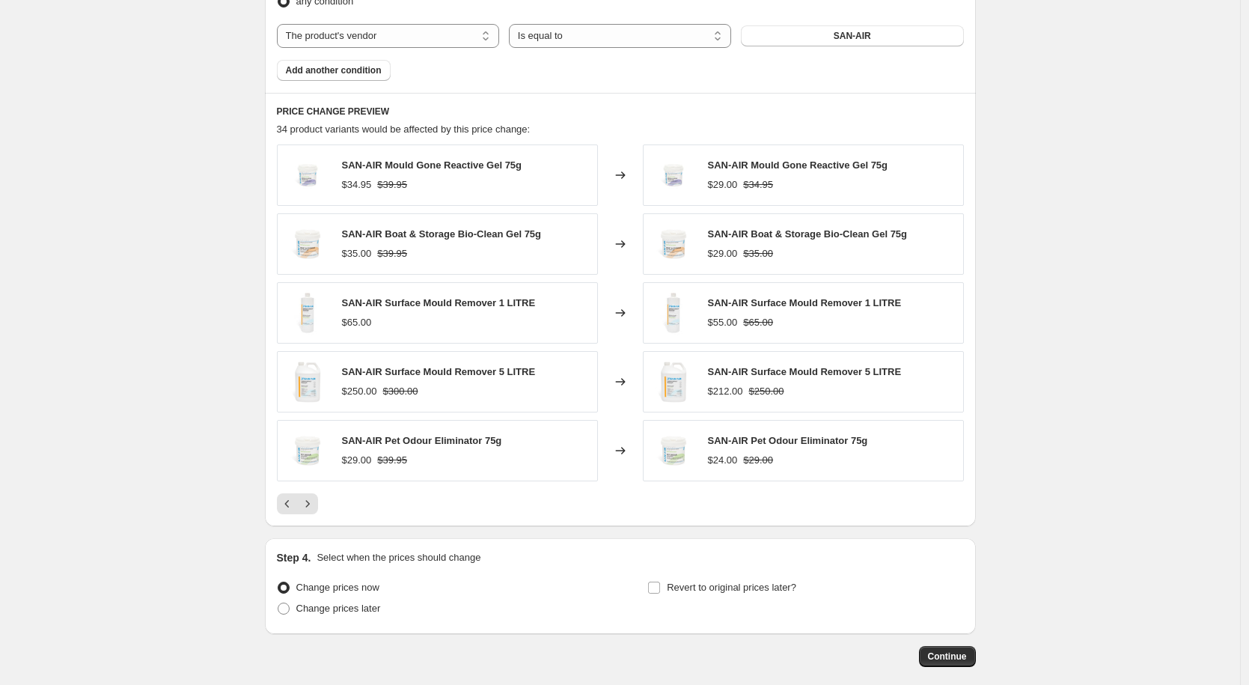
scroll to position [1073, 0]
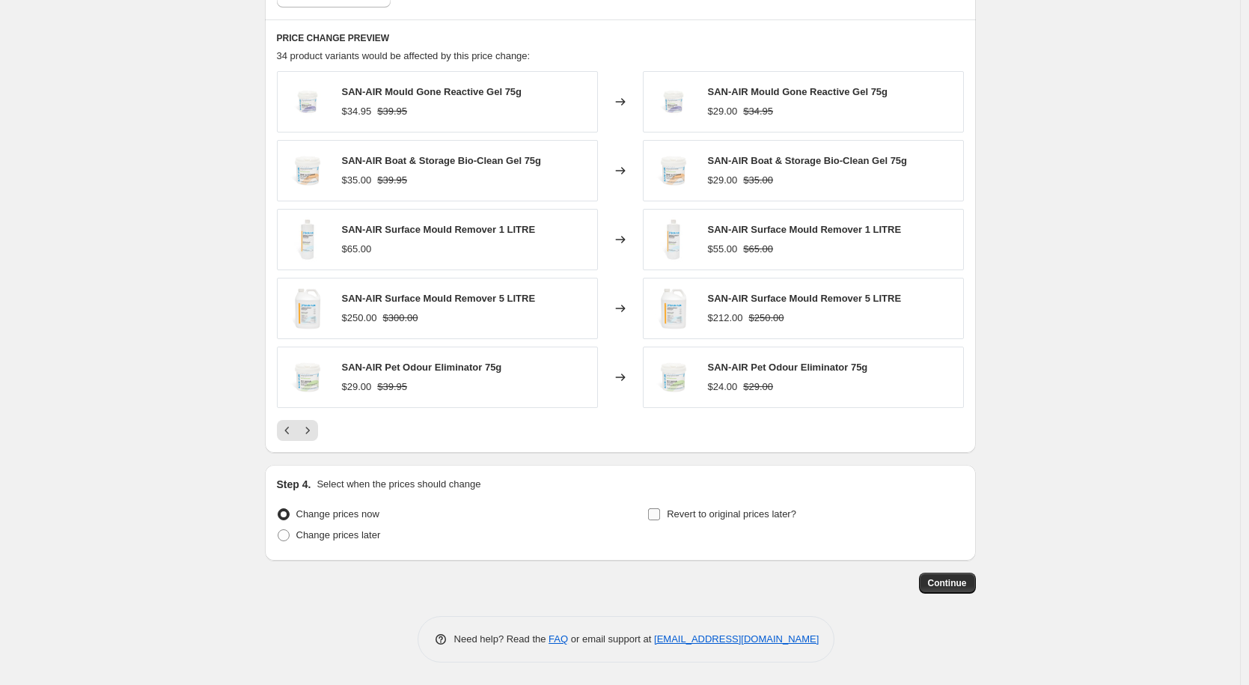
click at [656, 510] on input "Revert to original prices later?" at bounding box center [654, 514] width 12 height 12
checkbox input "true"
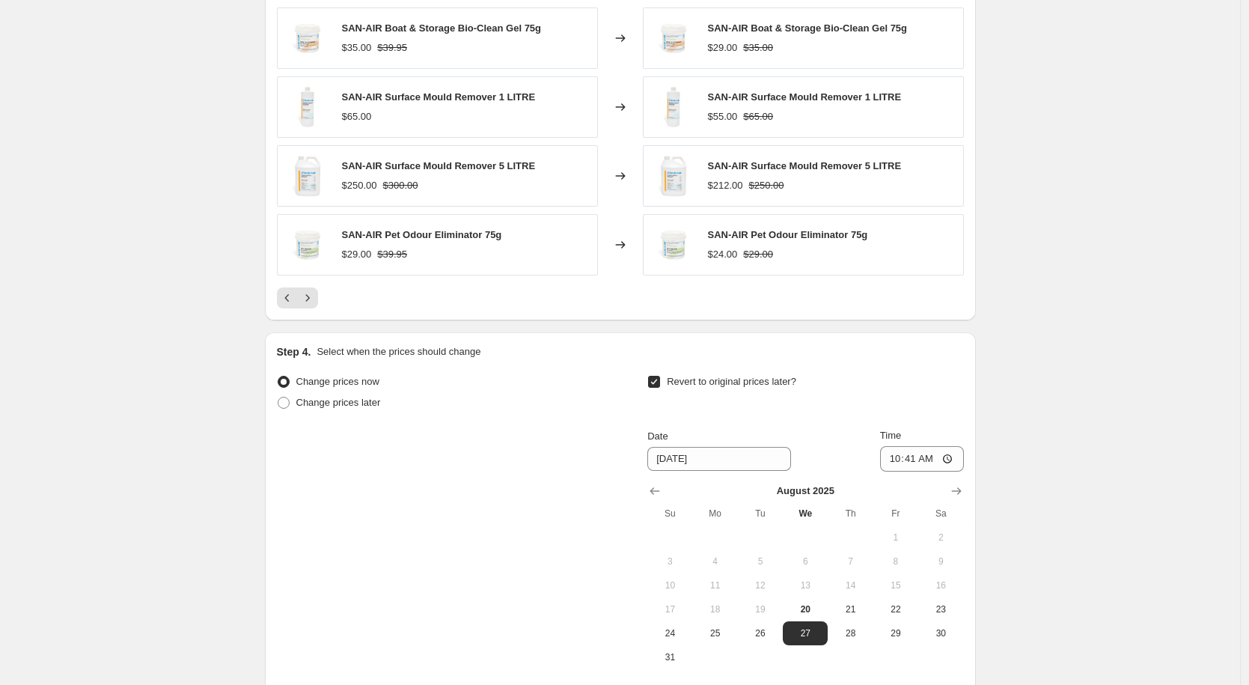
scroll to position [1333, 0]
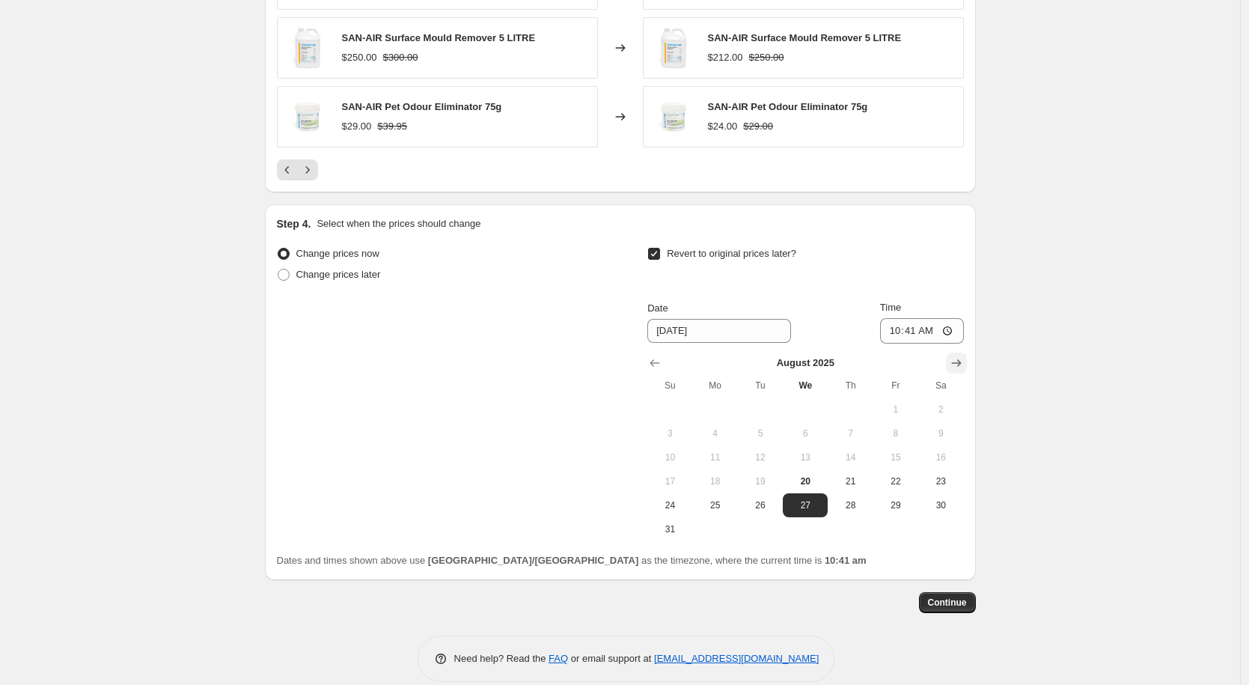
click at [964, 367] on icon "Show next month, September 2025" at bounding box center [956, 363] width 15 height 15
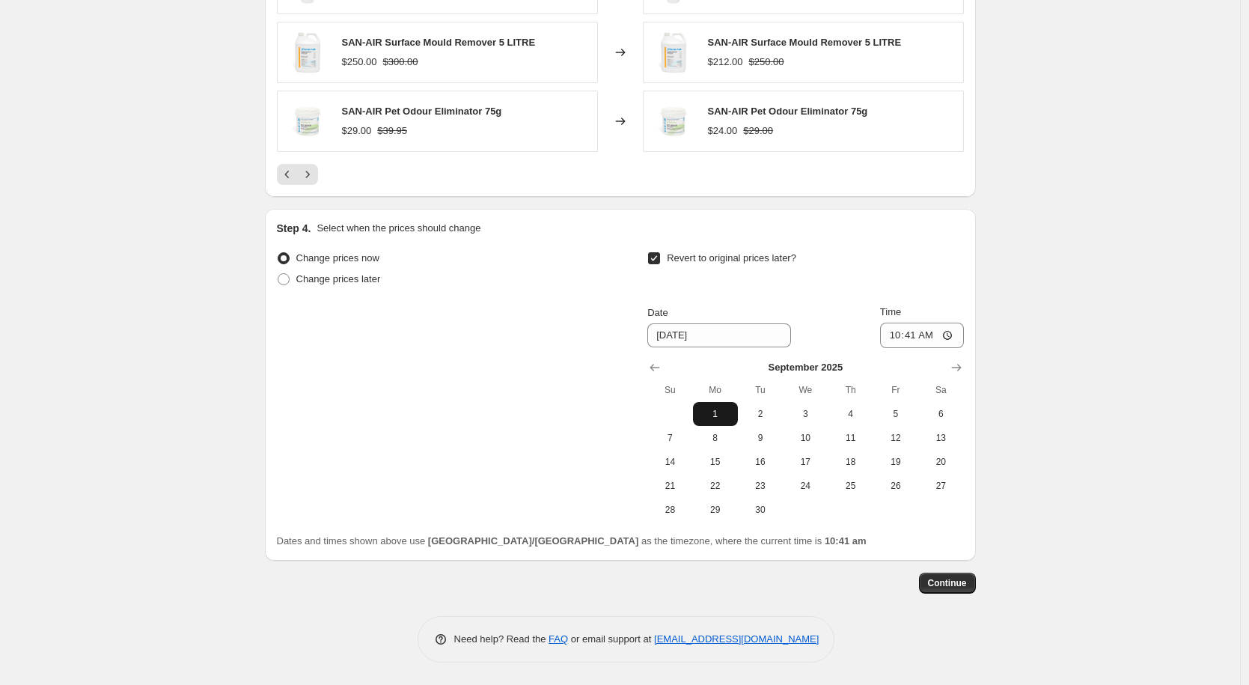
click at [712, 410] on span "1" at bounding box center [715, 414] width 33 height 12
type input "[DATE]"
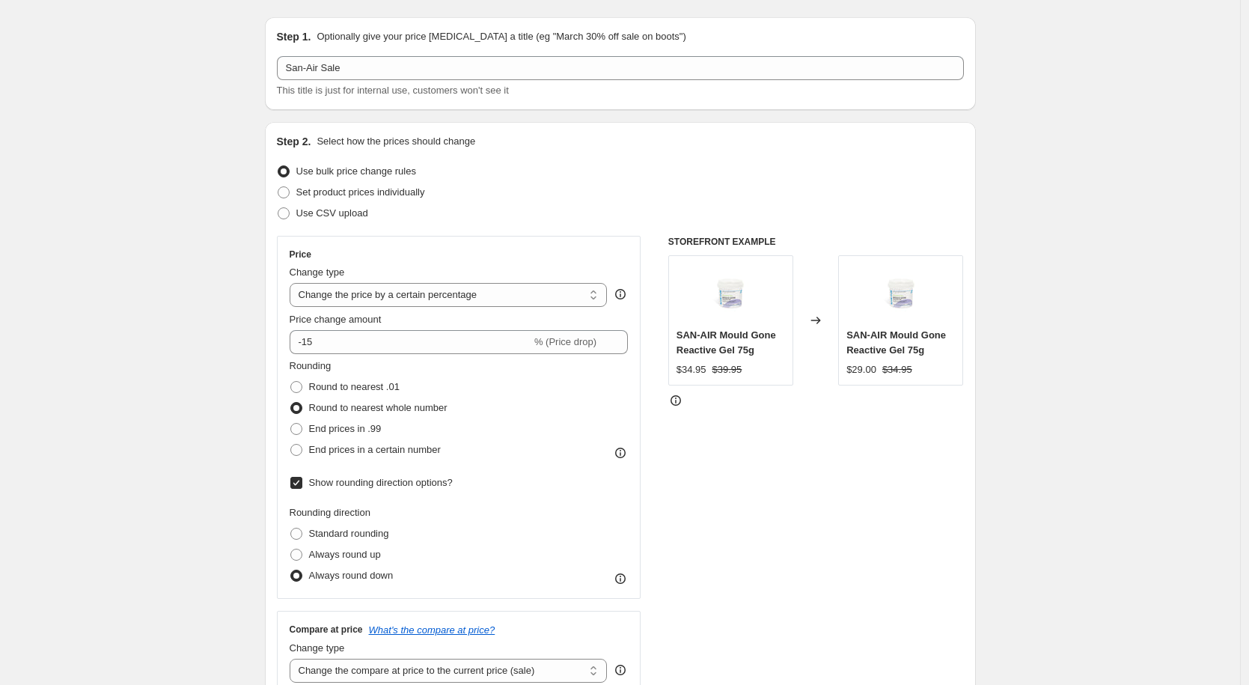
scroll to position [0, 0]
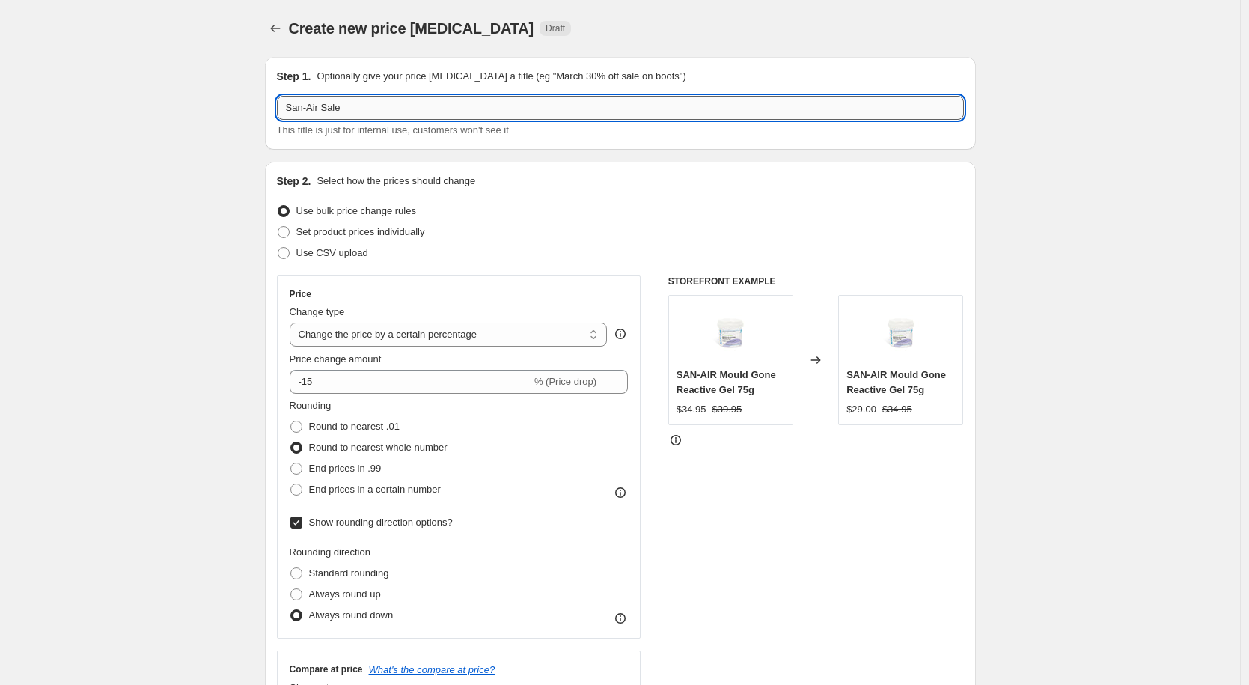
click at [329, 109] on input "San-Air Sale" at bounding box center [620, 108] width 687 height 24
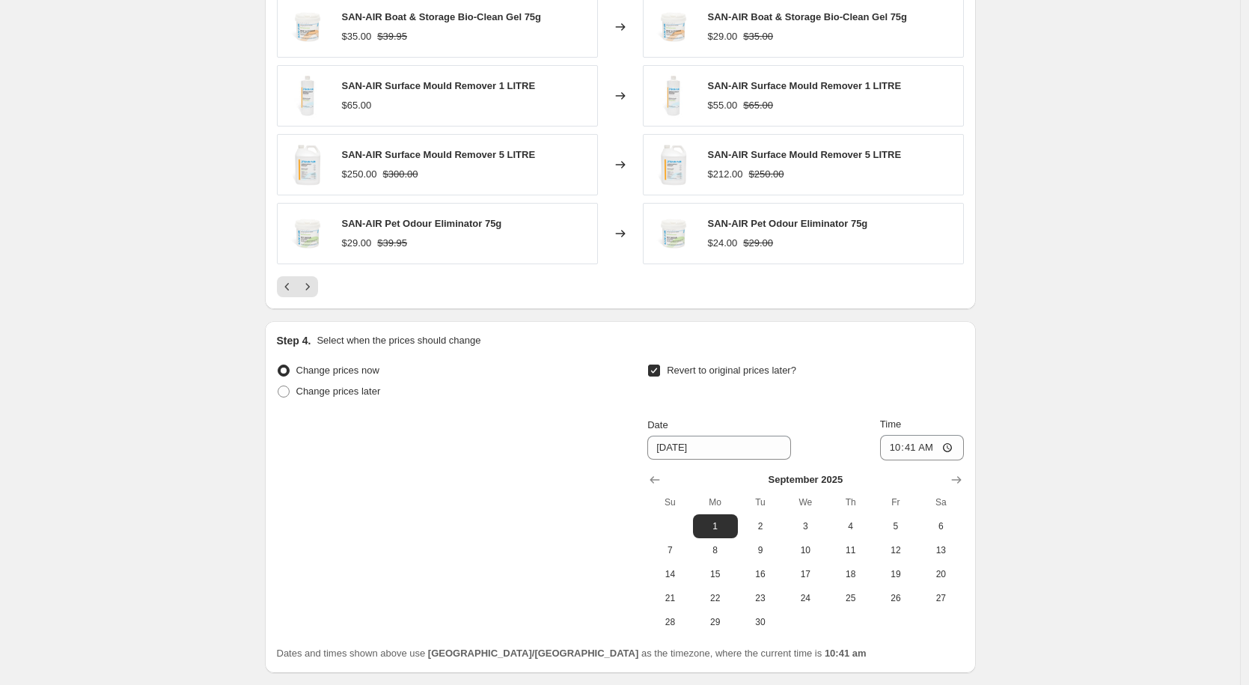
scroll to position [1330, 0]
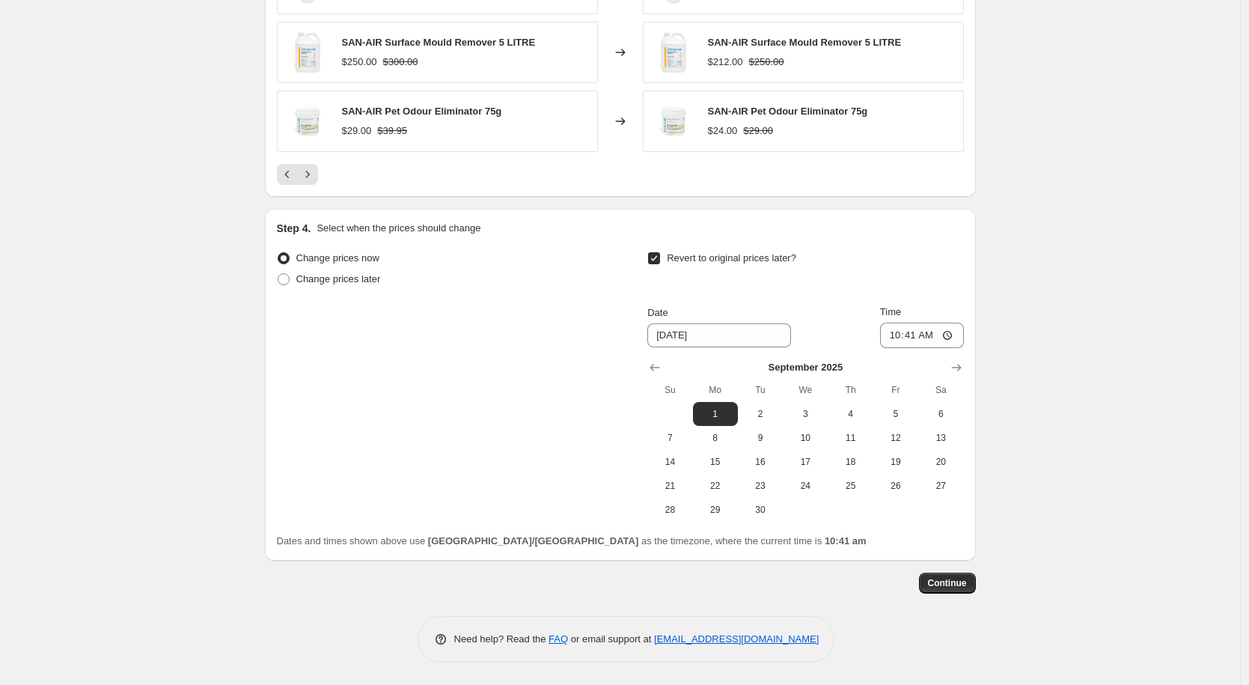
type input "San-Air Flash Sale"
click at [967, 578] on span "Continue" at bounding box center [947, 583] width 39 height 12
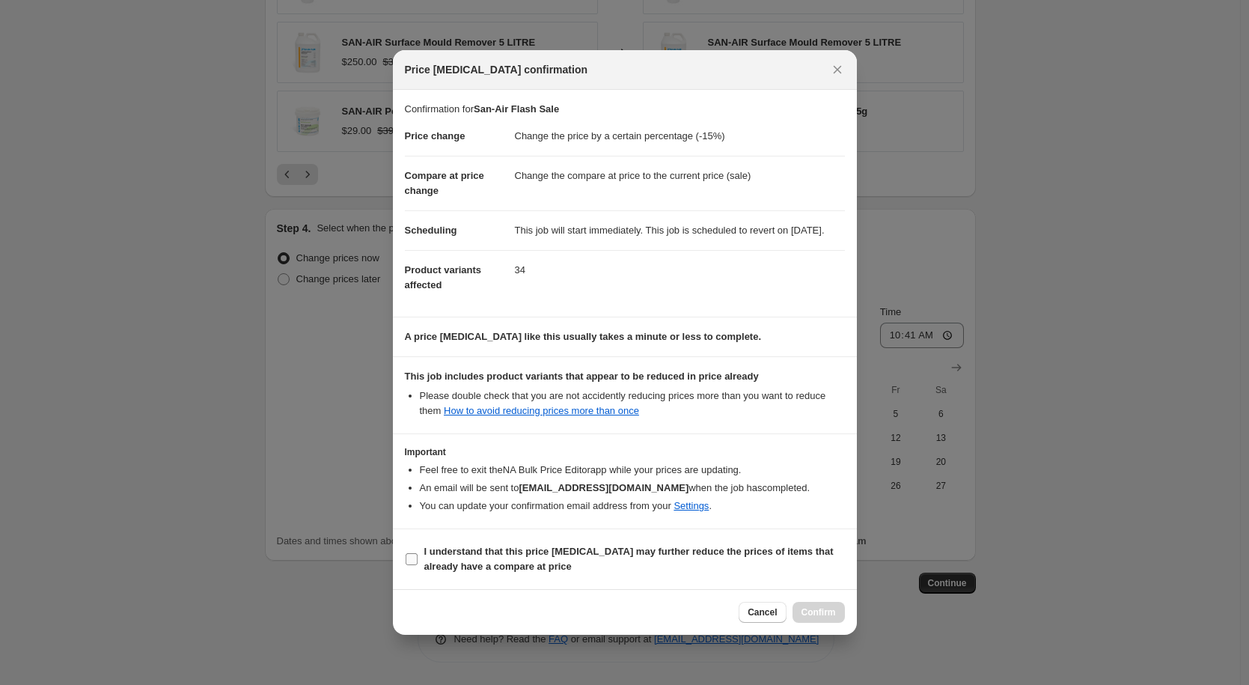
click at [484, 563] on b "I understand that this price [MEDICAL_DATA] may further reduce the prices of it…" at bounding box center [628, 559] width 409 height 26
click at [418, 563] on input "I understand that this price [MEDICAL_DATA] may further reduce the prices of it…" at bounding box center [412, 559] width 12 height 12
checkbox input "true"
click at [810, 614] on button "Confirm" at bounding box center [819, 612] width 52 height 21
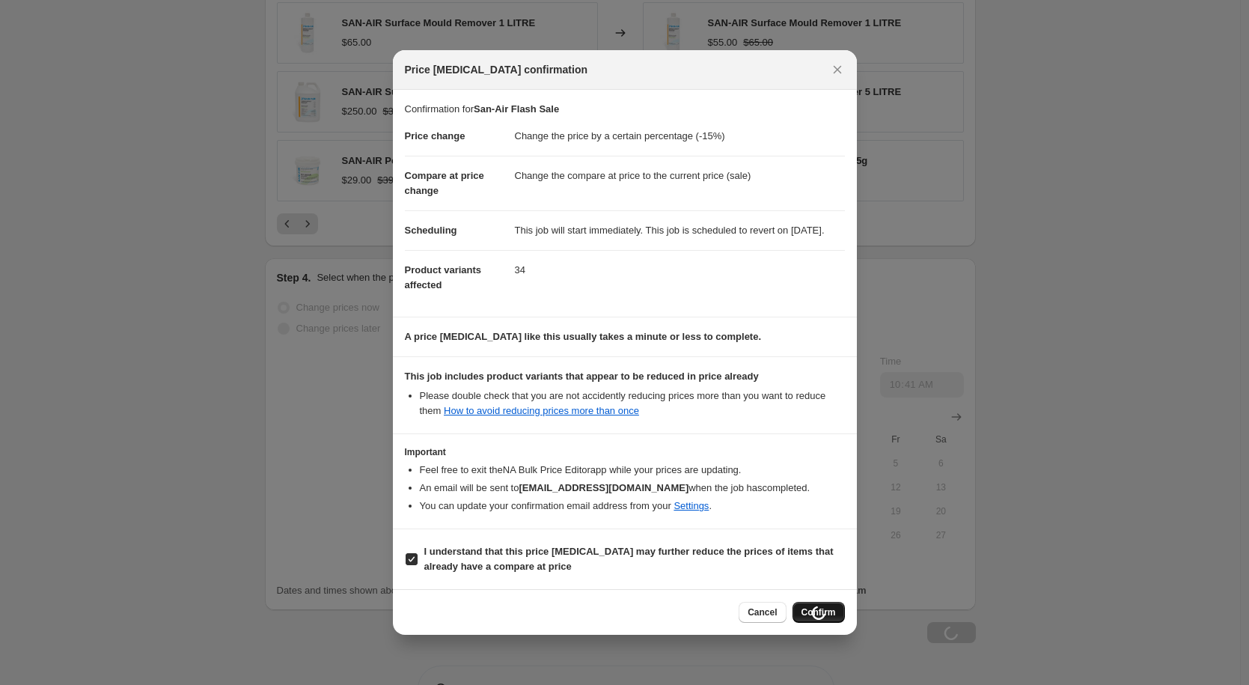
scroll to position [1330, 0]
